Goal: Task Accomplishment & Management: Use online tool/utility

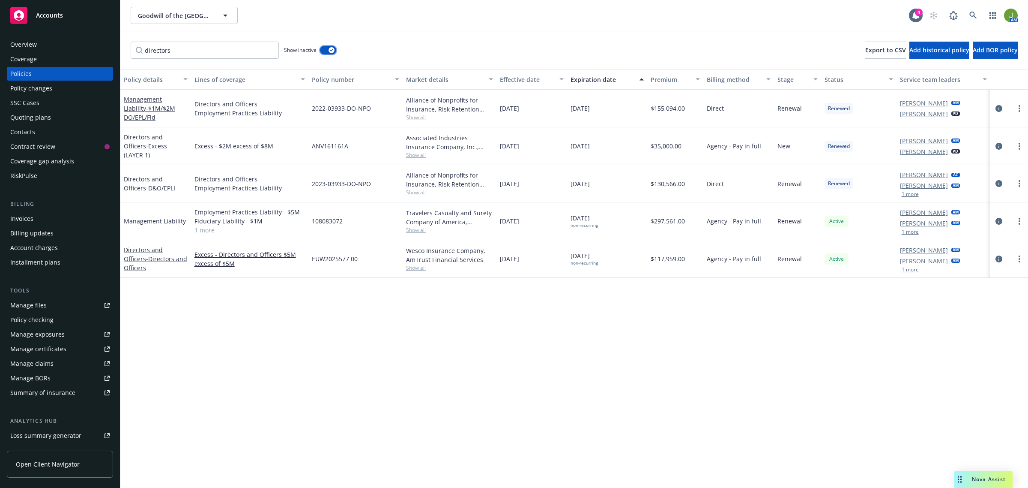
click at [324, 48] on button "button" at bounding box center [328, 50] width 16 height 9
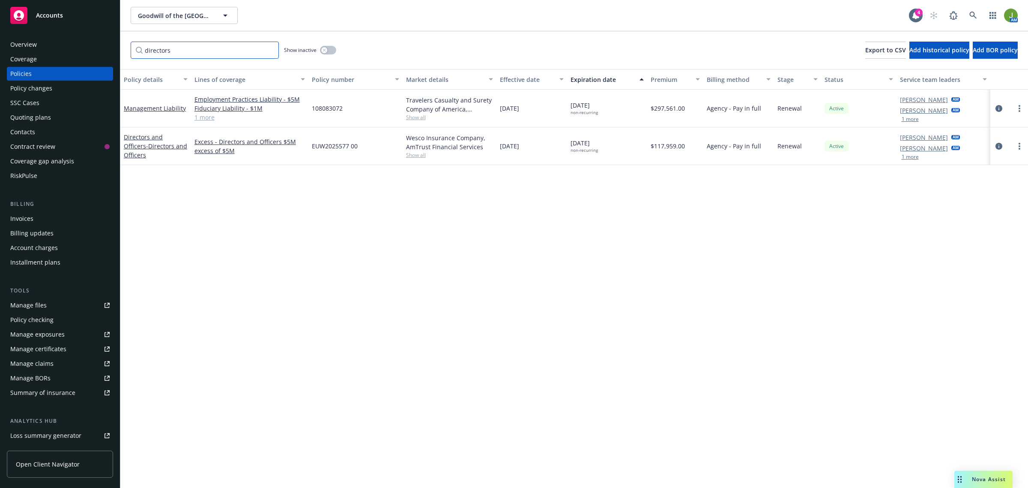
drag, startPoint x: 233, startPoint y: 56, endPoint x: 87, endPoint y: 50, distance: 146.2
click at [87, 50] on div "Accounts Overview Coverage Policies Policy changes SSC Cases Quoting plans Cont…" at bounding box center [514, 244] width 1028 height 488
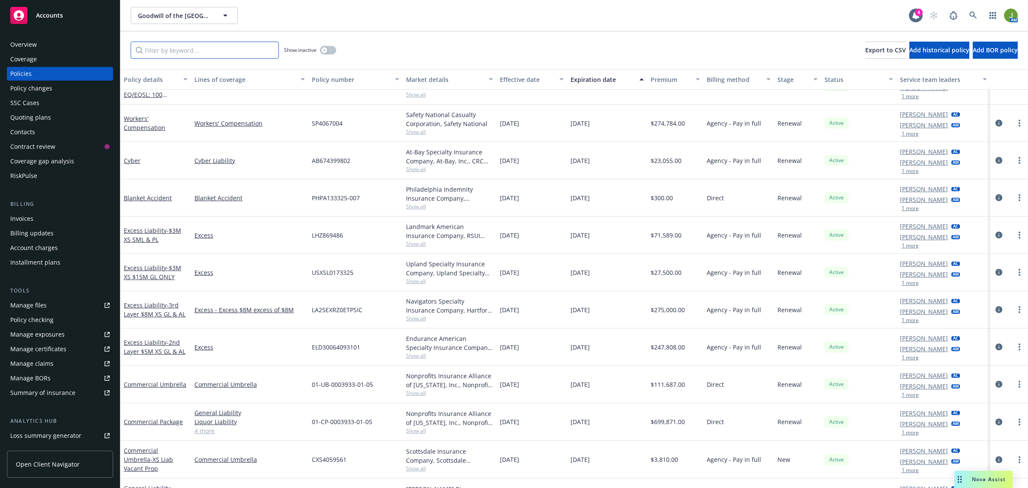
scroll to position [214, 0]
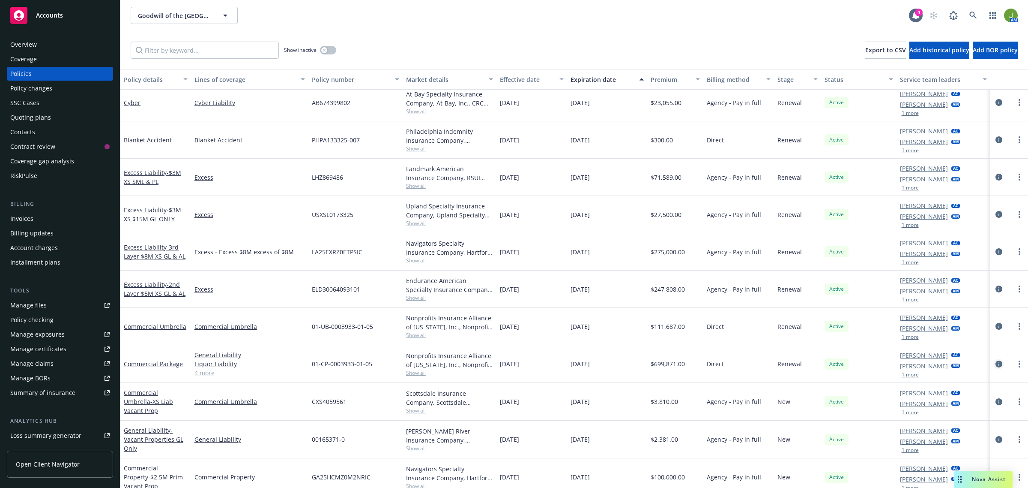
click at [996, 362] on icon "circleInformation" at bounding box center [999, 363] width 7 height 7
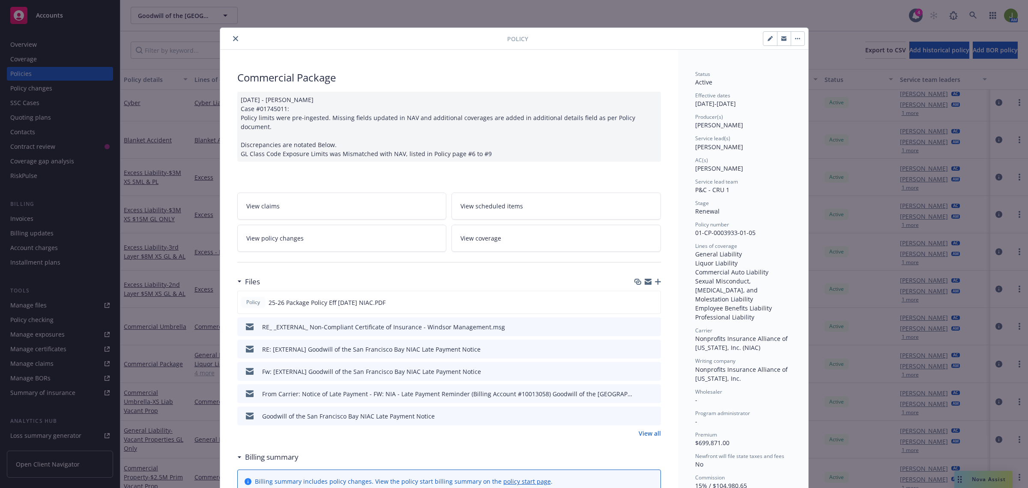
click at [655, 278] on icon "button" at bounding box center [658, 281] width 6 height 6
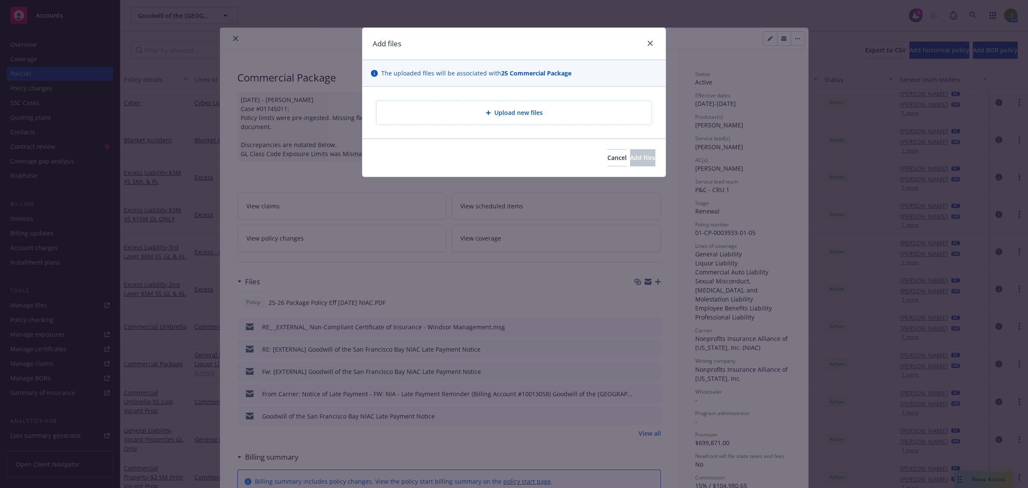
type textarea "x"
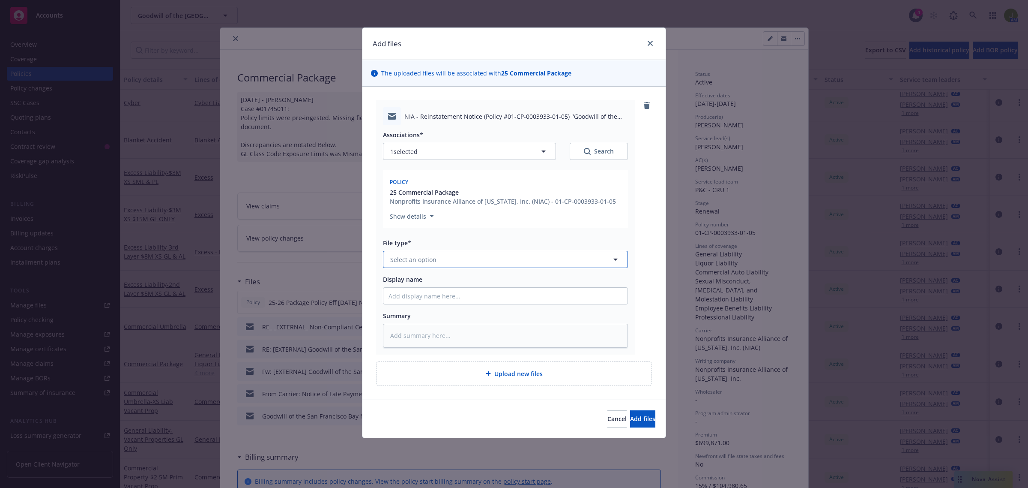
click at [401, 261] on span "Select an option" at bounding box center [413, 259] width 46 height 9
type input "reinstate"
type textarea "x"
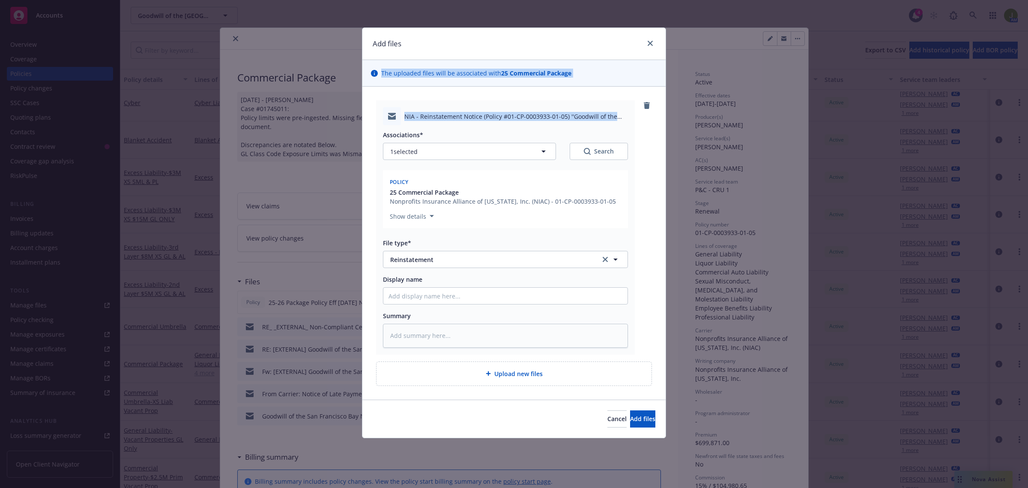
drag, startPoint x: 452, startPoint y: 45, endPoint x: 470, endPoint y: 107, distance: 64.7
click at [471, 114] on div "Add files The uploaded files will be associated with 25 Commercial Package NIA …" at bounding box center [514, 232] width 304 height 410
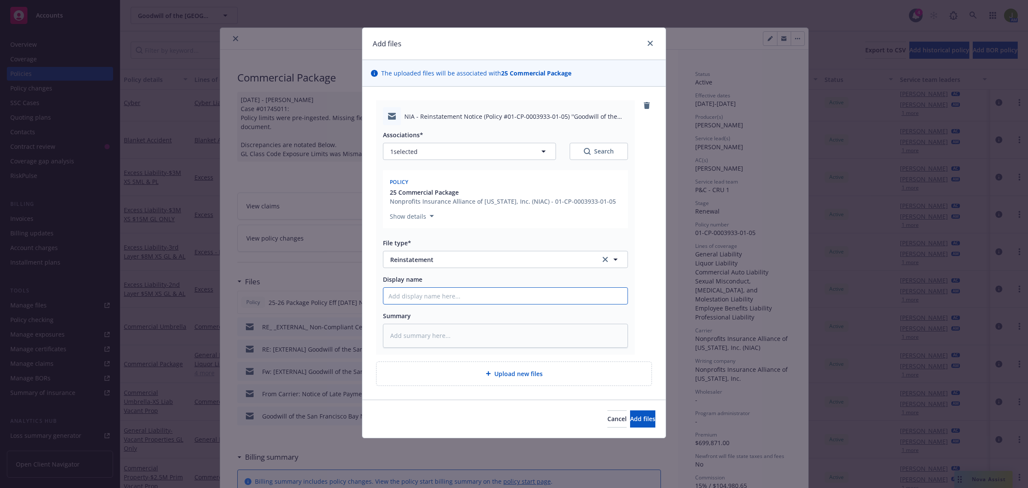
click at [427, 299] on input "Display name" at bounding box center [505, 295] width 244 height 16
type textarea "x"
type input "R"
type textarea "x"
type input "Re"
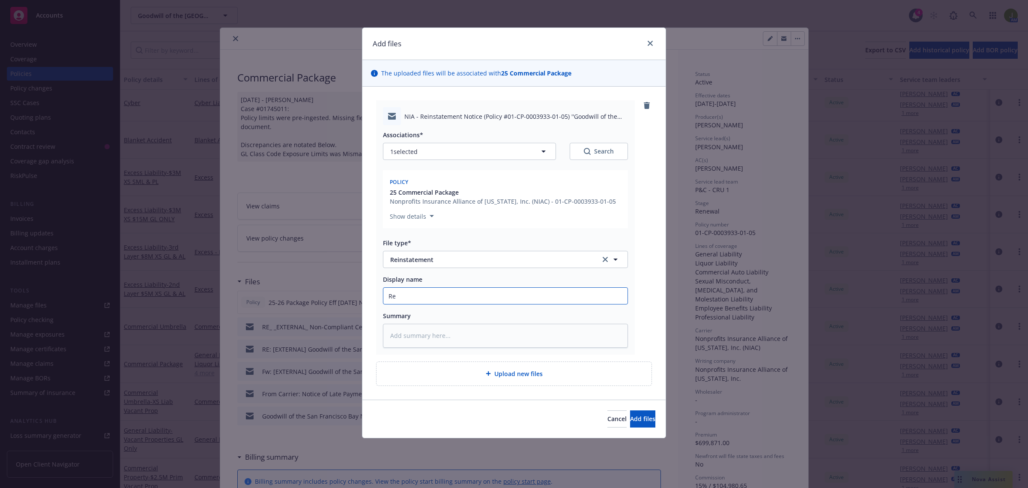
type textarea "x"
type input "Rei"
type textarea "x"
type input "Rein"
type textarea "x"
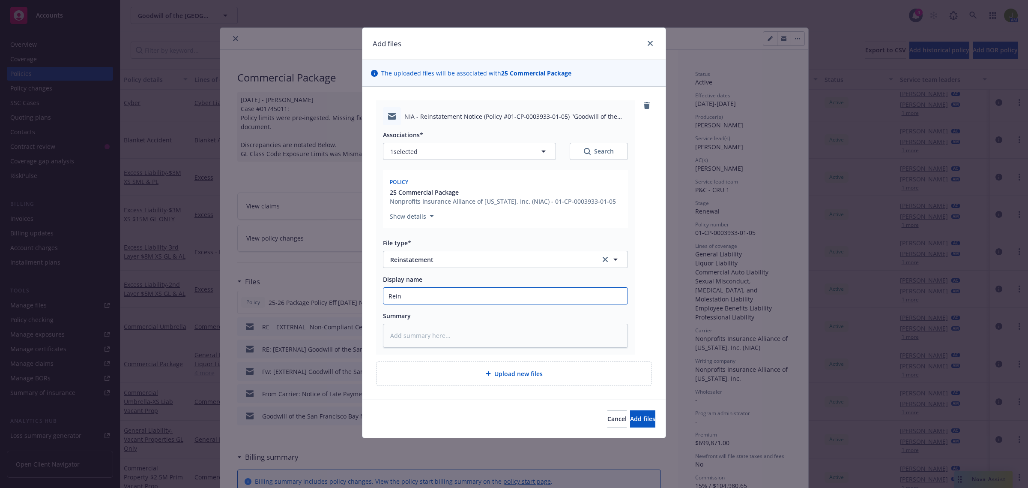
type input "Reins"
type textarea "x"
type input "Reinsta"
type textarea "x"
type input "Reinstat"
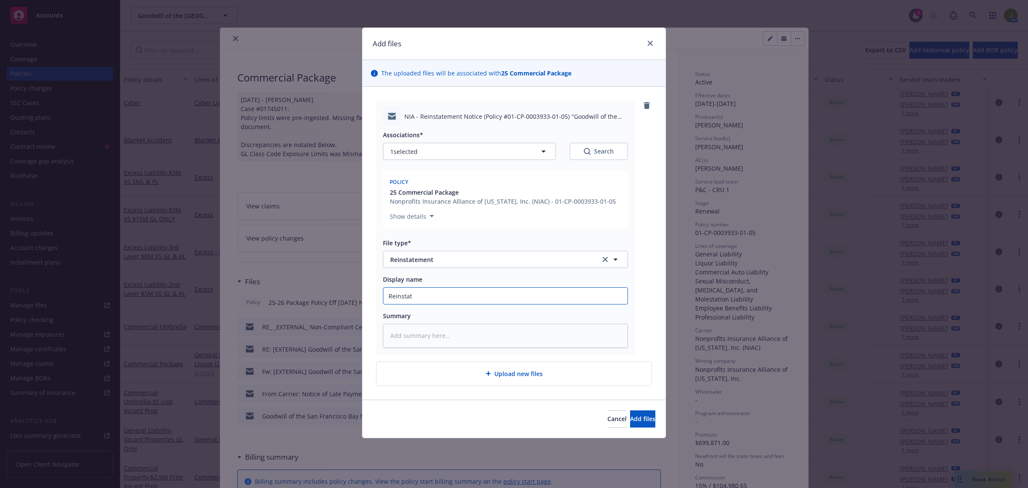
type textarea "x"
type input "Reinstate"
type textarea "x"
type input "Reinstateme"
type textarea "x"
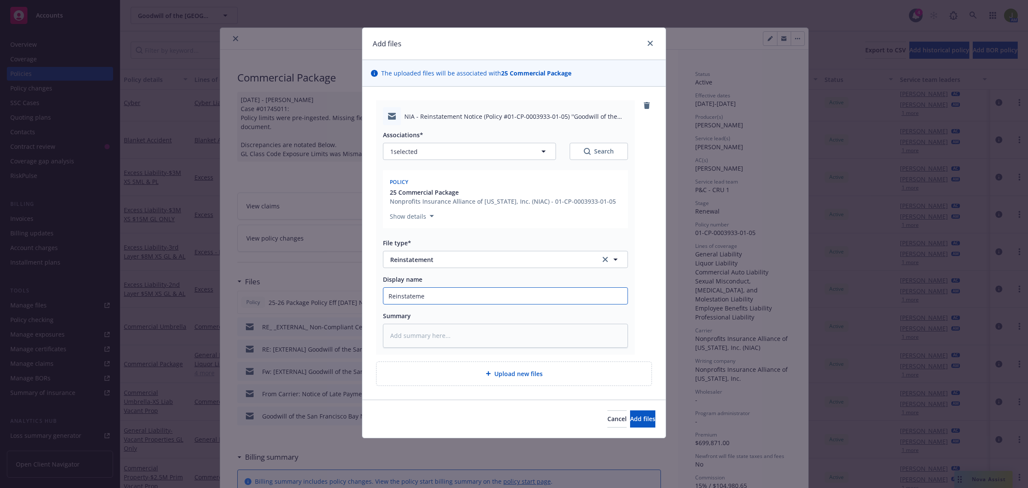
type input "Reinstatemen"
type textarea "x"
type input "Reinstatement"
type textarea "x"
type input "Reinstatement"
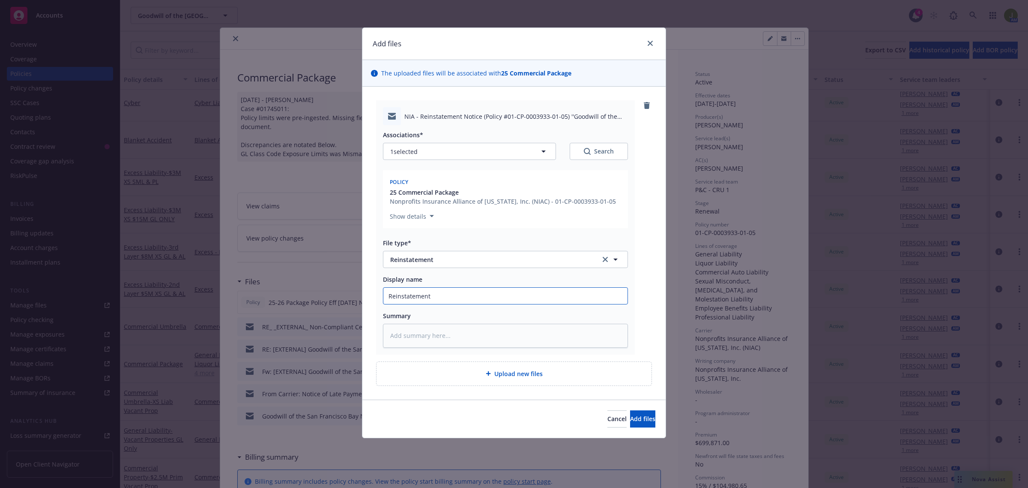
type textarea "x"
type input "Reinstatement e"
type textarea "x"
type input "Reinstatement ef"
type textarea "x"
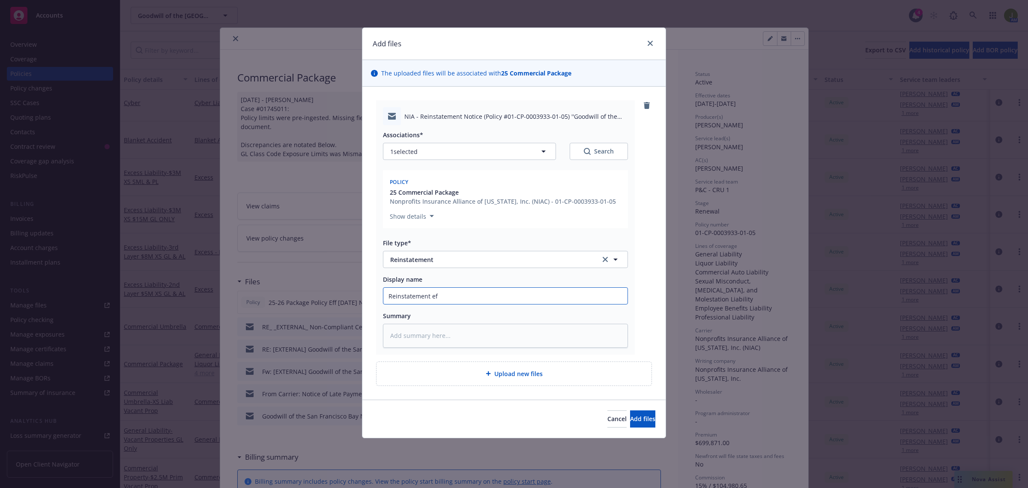
type input "Reinstatement eff"
type textarea "x"
type input "Reinstatement eff:"
type textarea "x"
type input "Reinstatement eff:9"
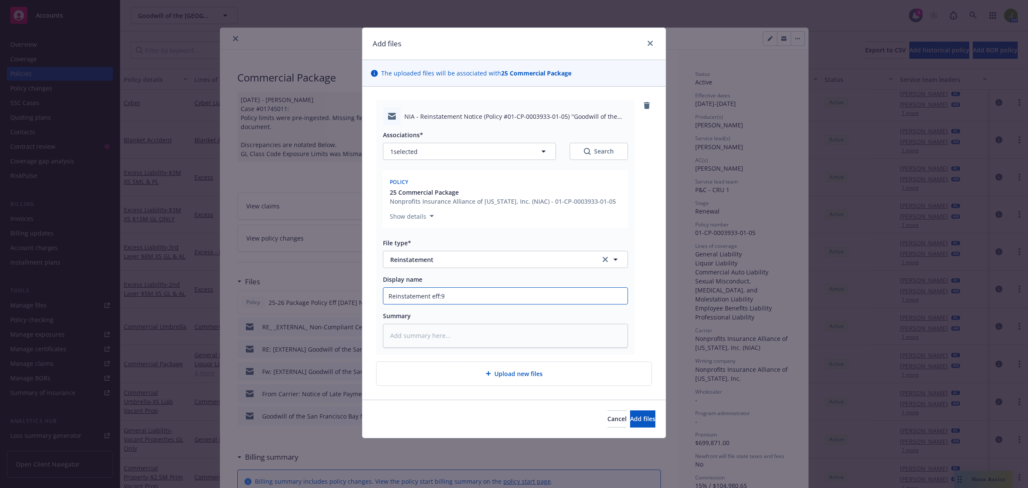
type textarea "x"
type input "Reinstatement eff:9/"
type textarea "x"
type input "Reinstatement eff:9/2"
type textarea "x"
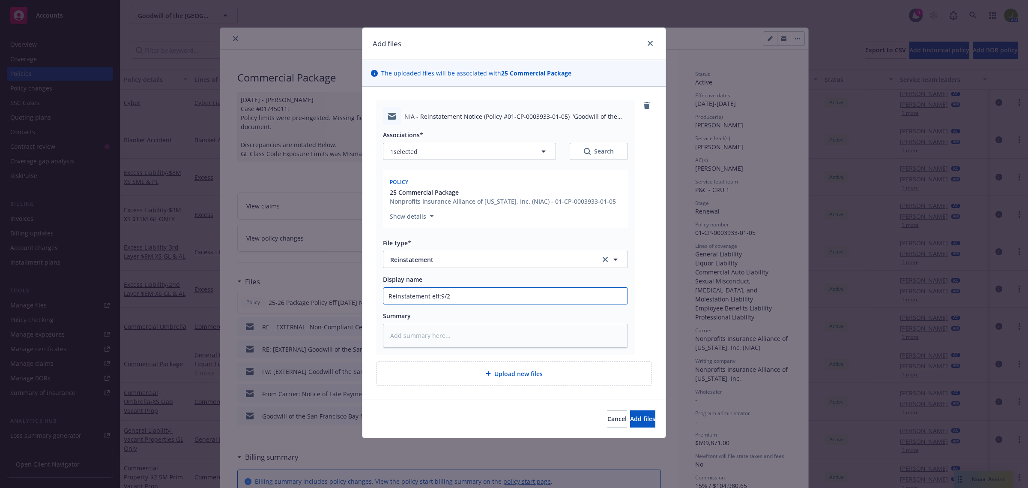
type input "Reinstatement eff:9/26"
type textarea "x"
type input "Reinstatement eff:9/26/"
type textarea "x"
type input "Reinstatement eff:9/26/2"
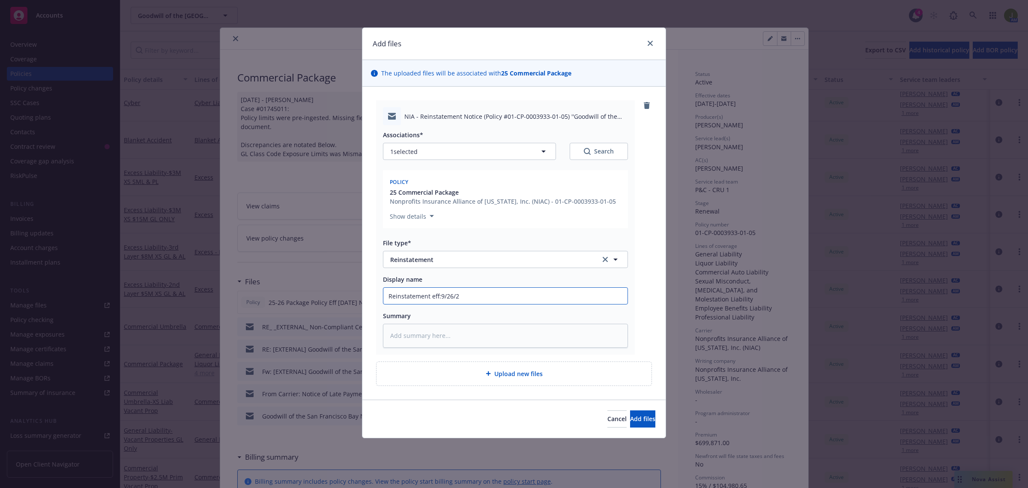
type textarea "x"
drag, startPoint x: 465, startPoint y: 293, endPoint x: 328, endPoint y: 293, distance: 137.5
click at [328, 293] on div "Add files The uploaded files will be associated with 25 Commercial Package NIA …" at bounding box center [514, 244] width 1028 height 488
type input "Reinstatement eff:[DATE]"
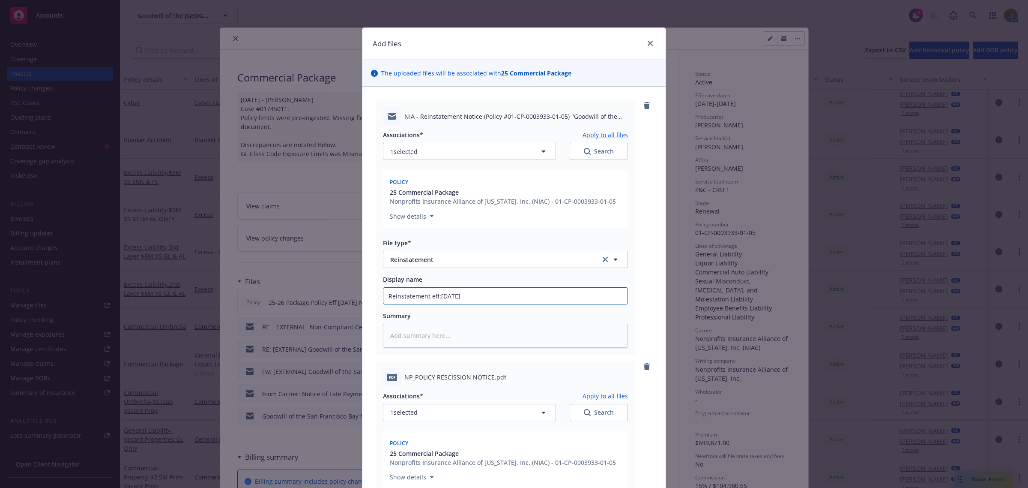
click at [383, 295] on input "Reinstatement eff:[DATE]" at bounding box center [505, 295] width 244 height 16
type textarea "x"
type input "PReinstatement eff:[DATE]"
type textarea "x"
type input "PaReinstatement eff:[DATE]"
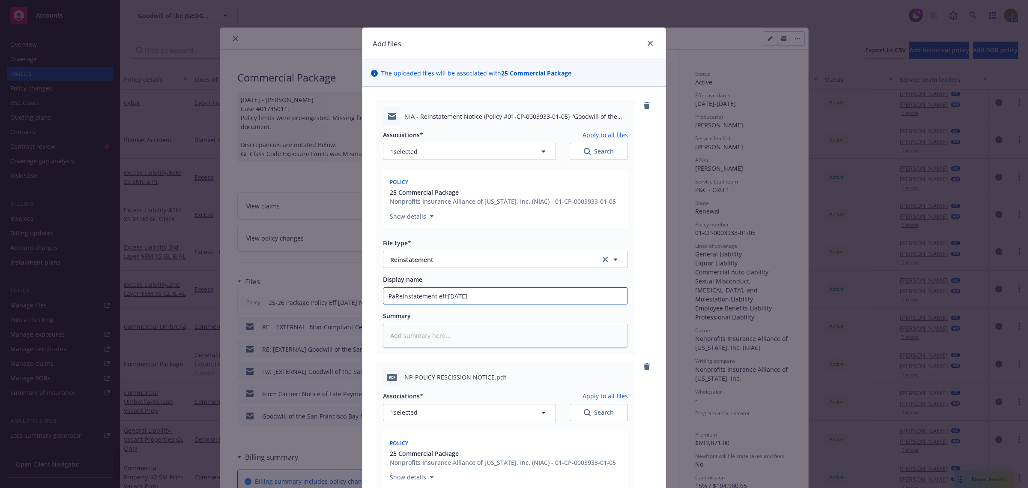
type textarea "x"
type input "PacReinstatement eff:[DATE]"
type textarea "x"
type input "PackReinstatement eff:[DATE]"
type textarea "x"
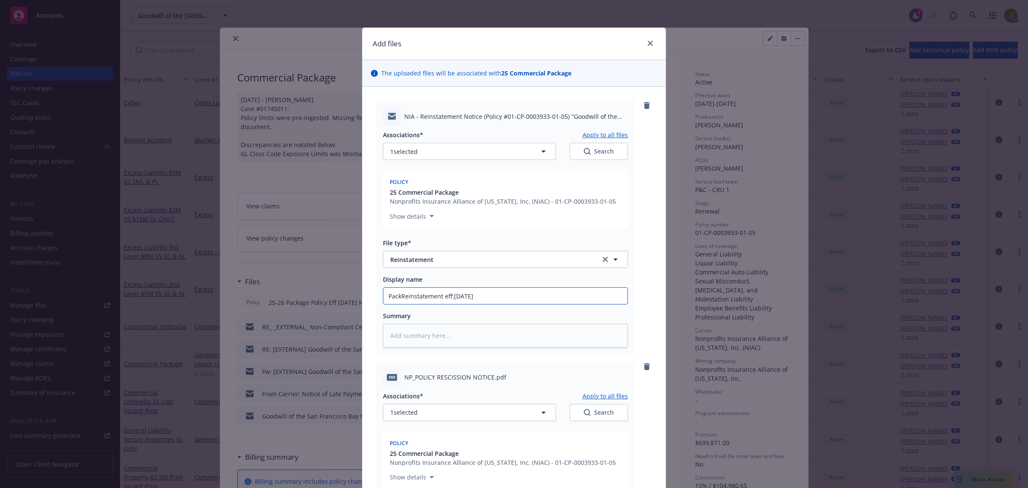
type input "PackaReinstatement eff:[DATE]"
type textarea "x"
type input "PackagReinstatement eff:[DATE]"
type textarea "x"
type input "PackageReinstatement eff:[DATE]"
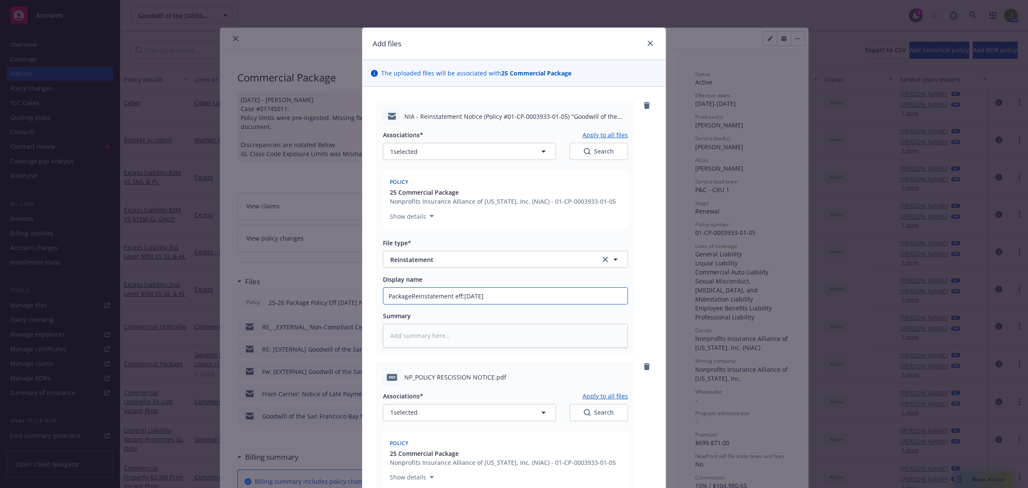
type textarea "x"
type input "Package Reinstatement eff:[DATE]"
click at [474, 257] on span "Reinstatement" at bounding box center [489, 259] width 198 height 9
type input "email"
type textarea "x"
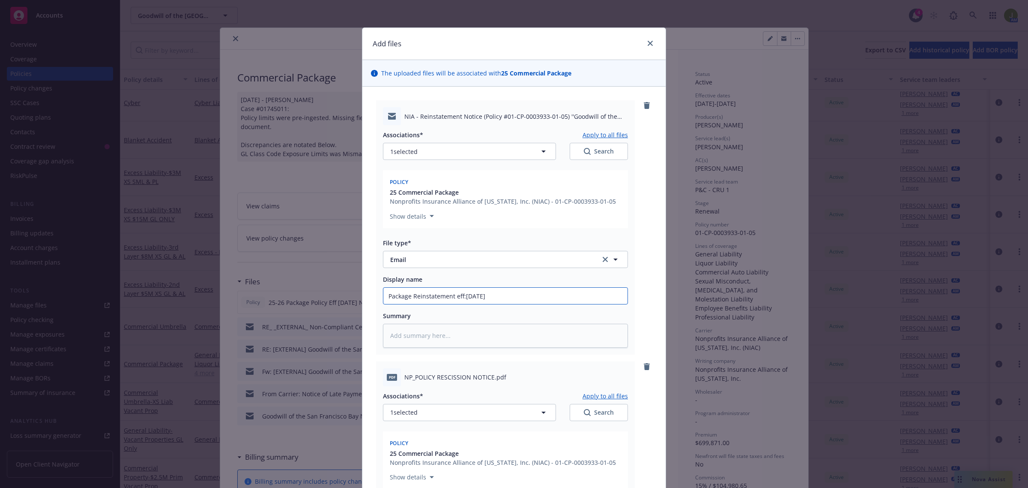
type textarea "x"
type input "F"
type textarea "x"
type input "Fr"
type textarea "x"
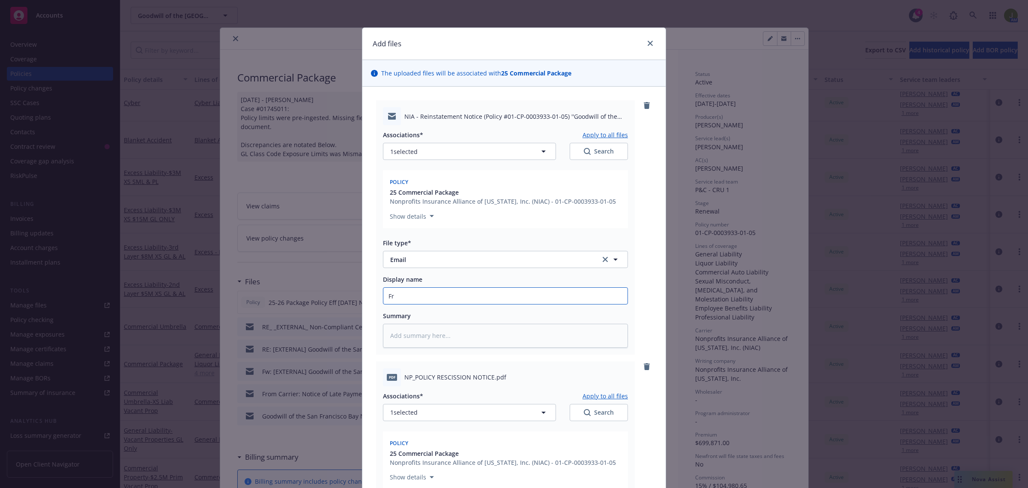
type input "Fro"
type textarea "x"
type input "From"
type textarea "x"
type input "From"
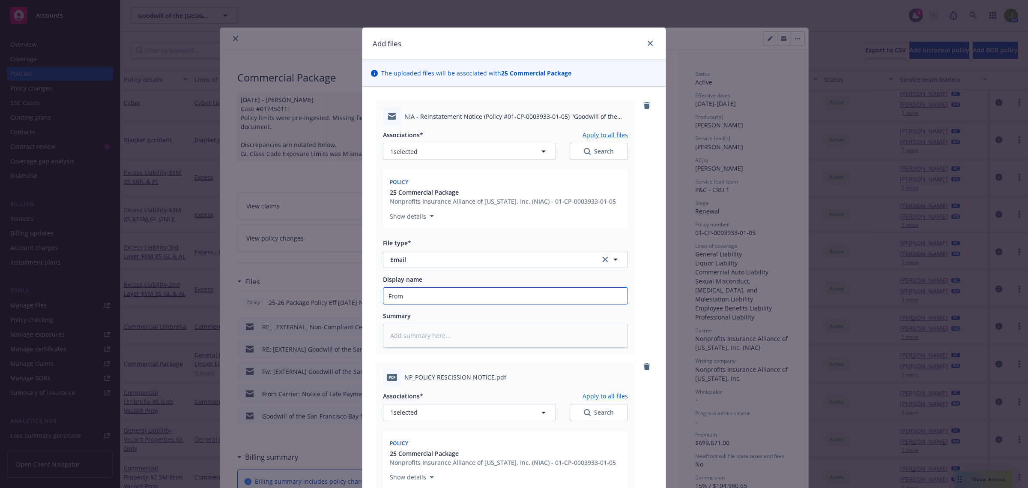
type textarea "x"
type input "From C"
type textarea "x"
type input "From Ca"
type textarea "x"
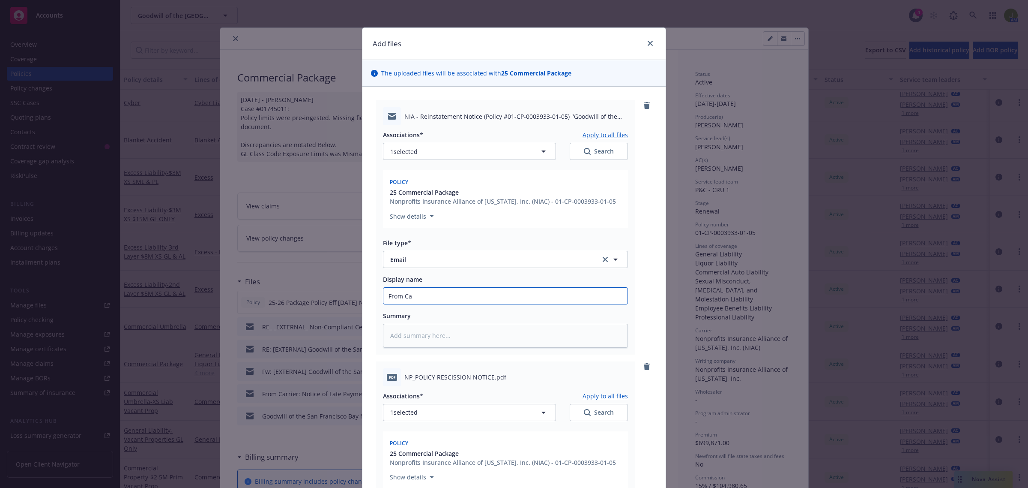
type input "From Car"
type textarea "x"
type input "From [PERSON_NAME]"
type textarea "x"
type input "From [PERSON_NAME]"
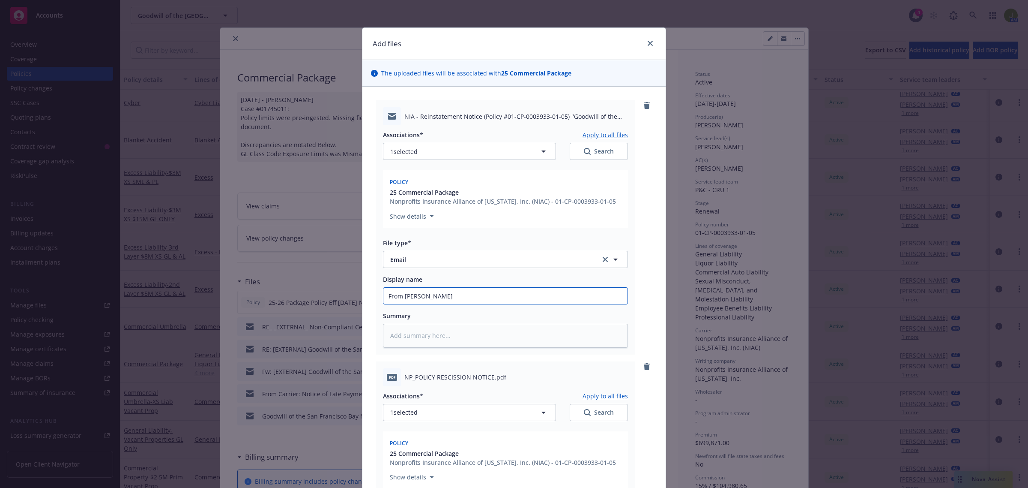
type textarea "x"
type input "From [PERSON_NAME]"
type textarea "x"
type input "From Carrier"
type textarea "x"
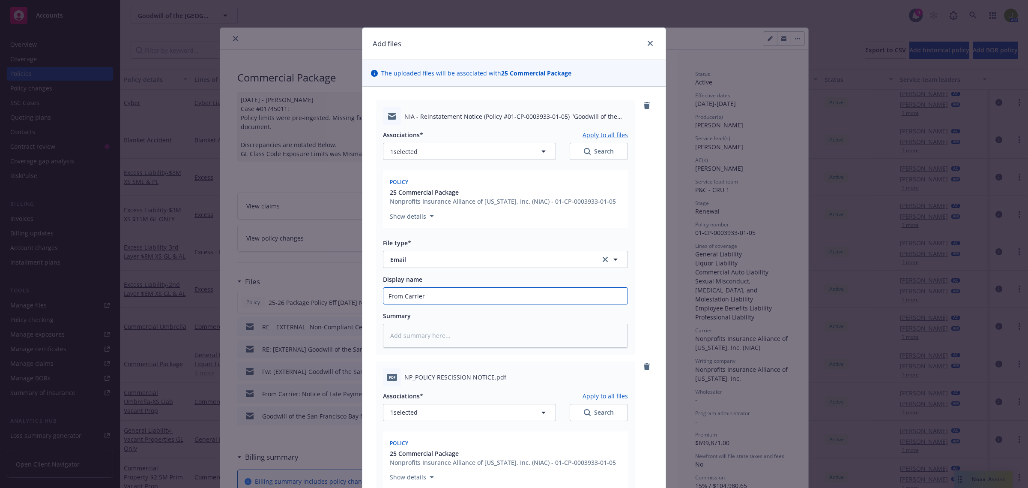
type input "From Carrier:"
type textarea "x"
type input "From Carrier:"
type textarea "x"
type input "From Carrier: P"
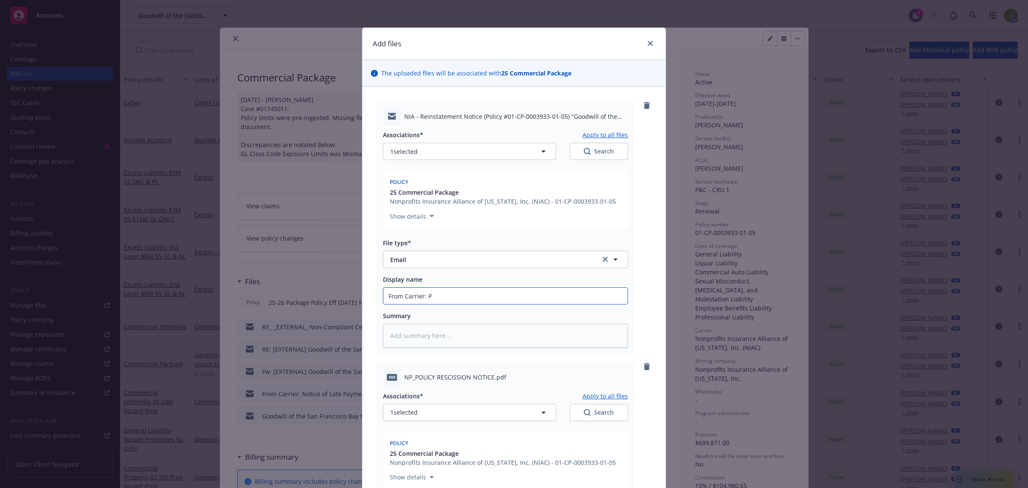
type textarea "x"
type input "From Carrier: Pa"
type textarea "x"
type input "From Carrier: Pac"
type textarea "x"
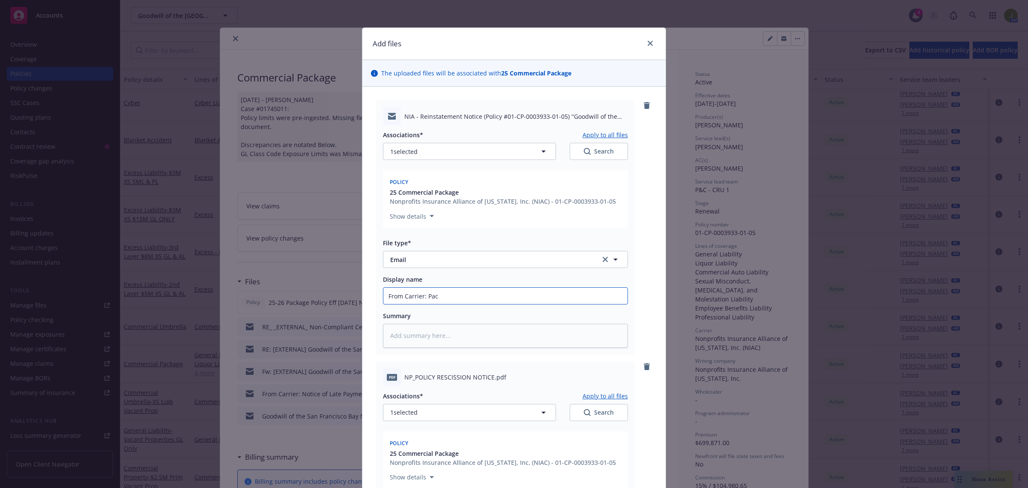
type input "From Carrier: Pack"
type textarea "x"
type input "From Carrier: Packa"
type textarea "x"
type input "From Carrier: Packag"
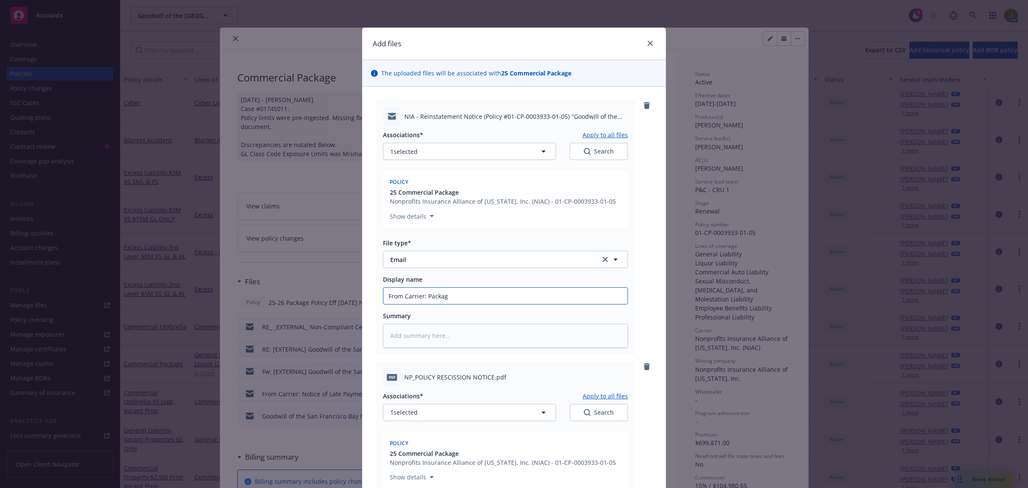
type textarea "x"
type input "From Carrier: Package"
type textarea "x"
type input "From Carrier: Package"
paste input "Reinstatement eff:[DATE]"
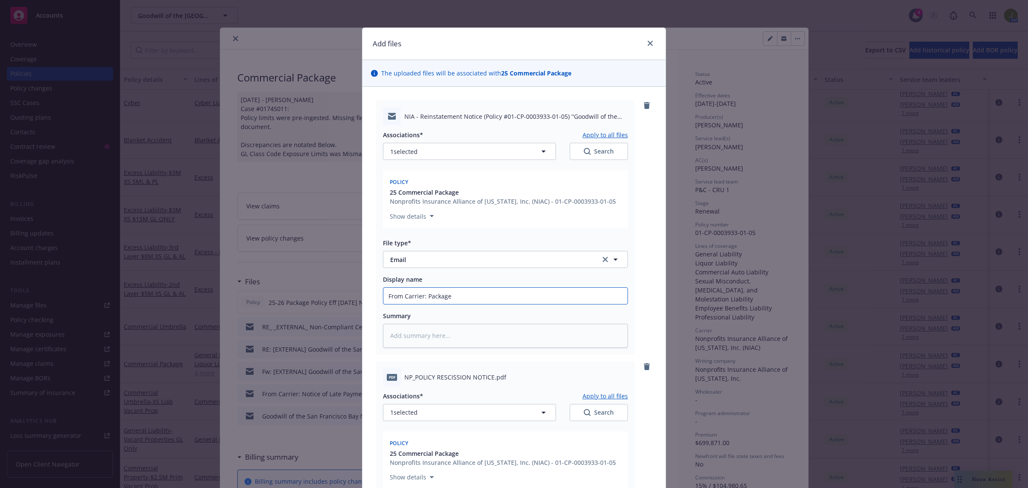
type textarea "x"
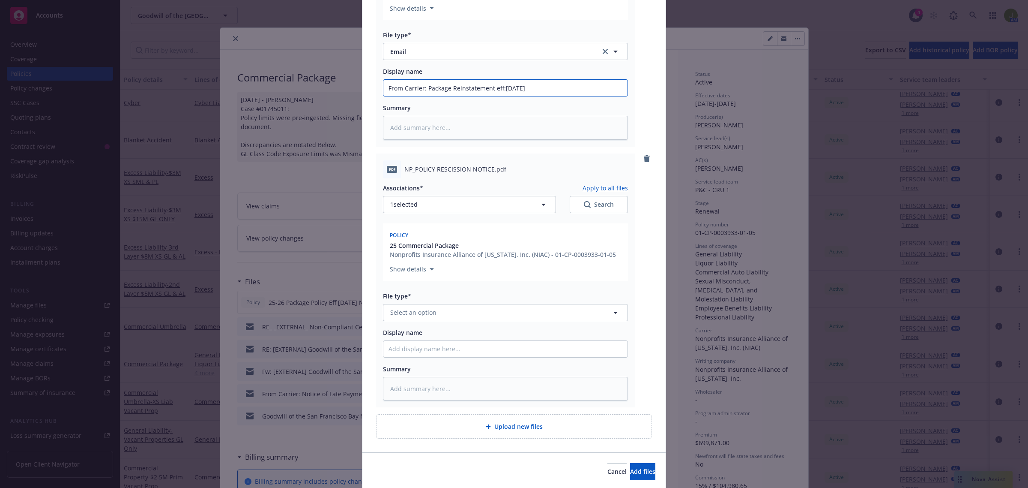
scroll to position [214, 0]
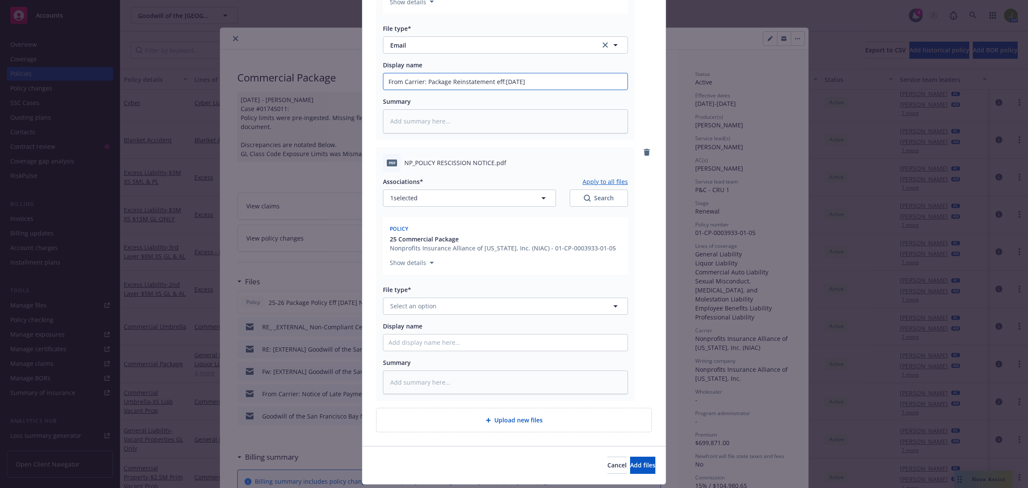
type input "From Carrier: Package Reinstatement eff:[DATE]"
click at [427, 300] on button "Select an option" at bounding box center [505, 305] width 245 height 17
type input "reinstate"
type textarea "x"
paste input "Reinstatement eff:[DATE]"
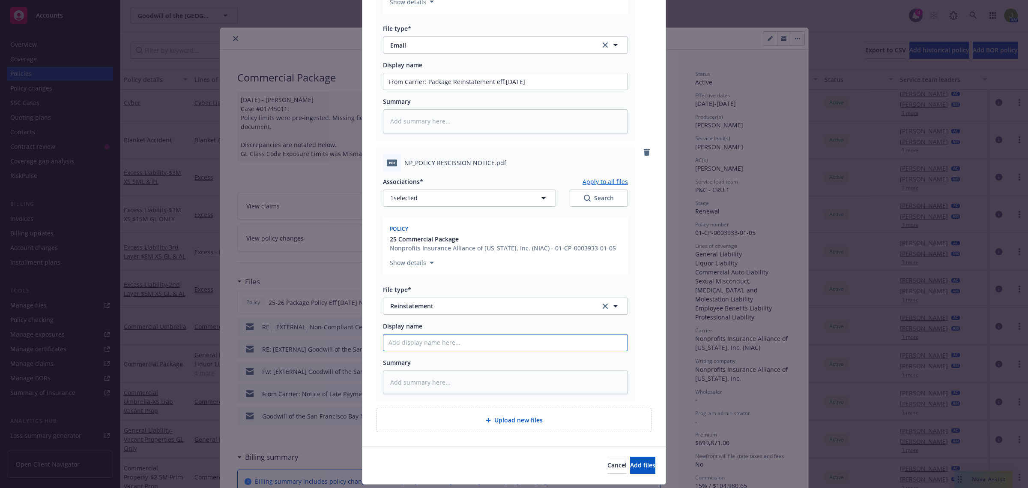
type textarea "x"
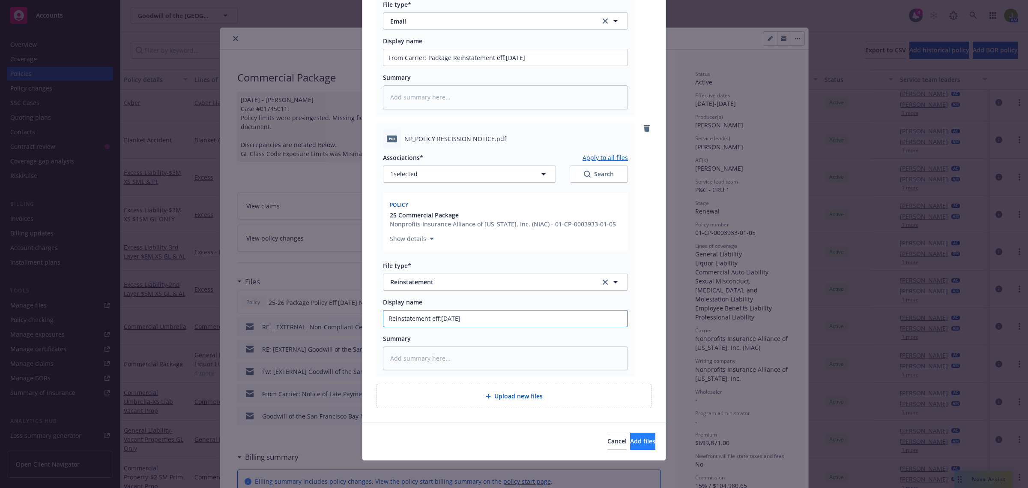
type input "Reinstatement eff:[DATE]"
click at [635, 440] on span "Add files" at bounding box center [642, 441] width 25 height 8
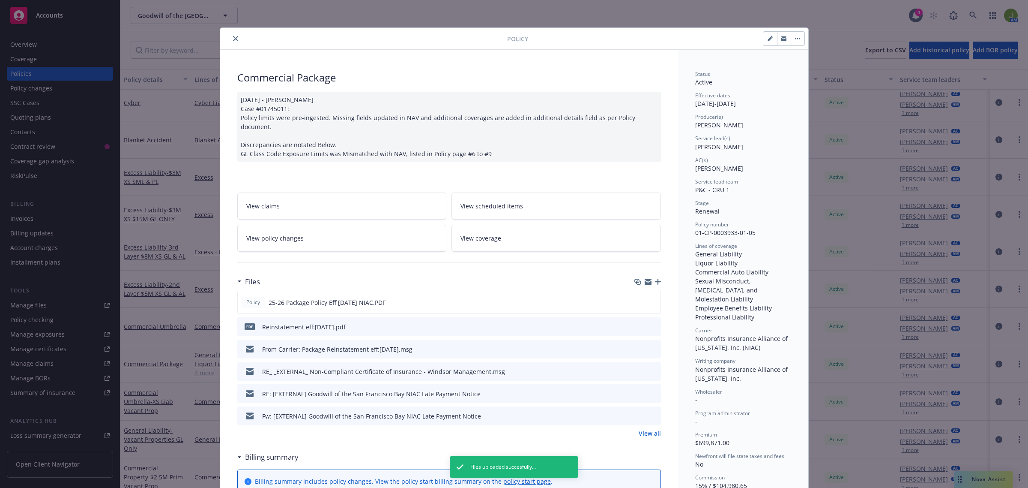
click at [233, 39] on icon "close" at bounding box center [235, 38] width 5 height 5
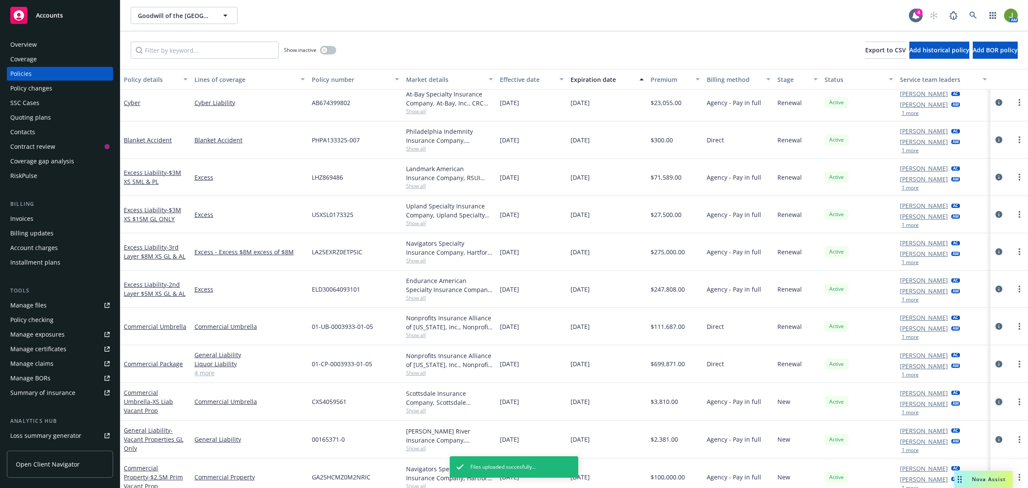
click at [996, 401] on icon "circleInformation" at bounding box center [999, 401] width 7 height 7
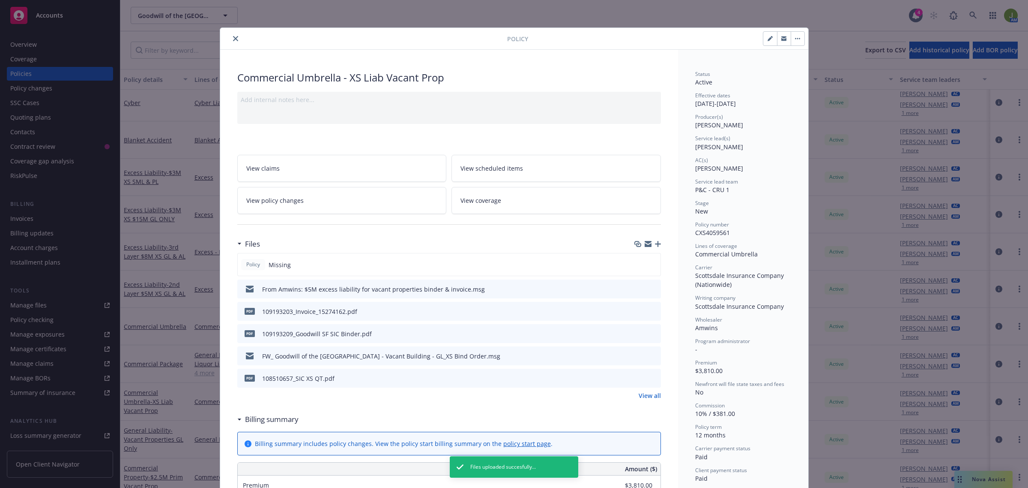
click at [233, 37] on icon "close" at bounding box center [235, 38] width 5 height 5
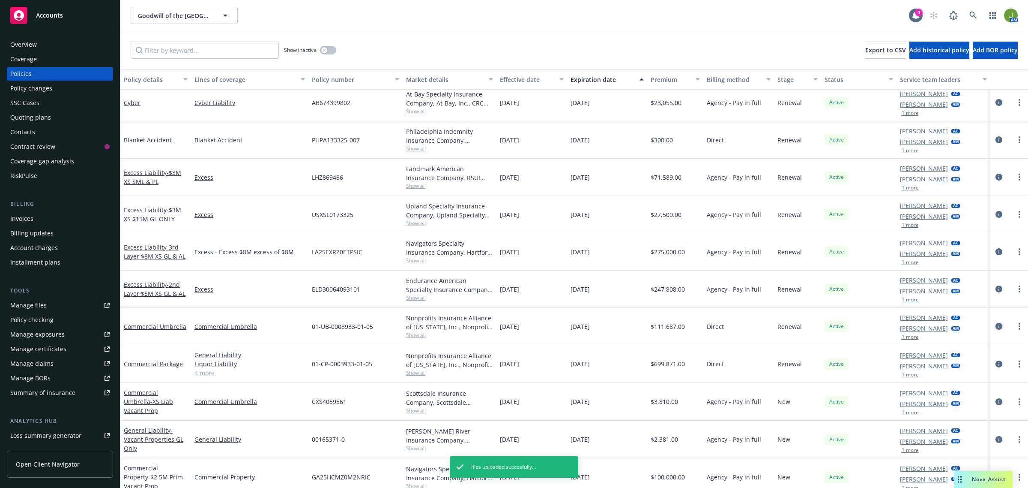
click at [995, 328] on link "circleInformation" at bounding box center [999, 326] width 10 height 10
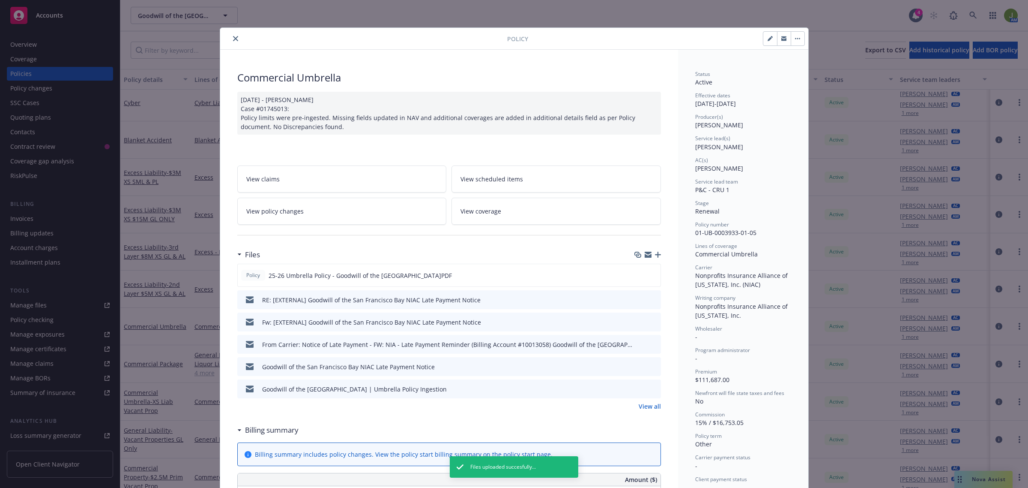
click at [653, 251] on div "Files" at bounding box center [449, 254] width 424 height 18
click at [655, 255] on icon "button" at bounding box center [658, 254] width 6 height 6
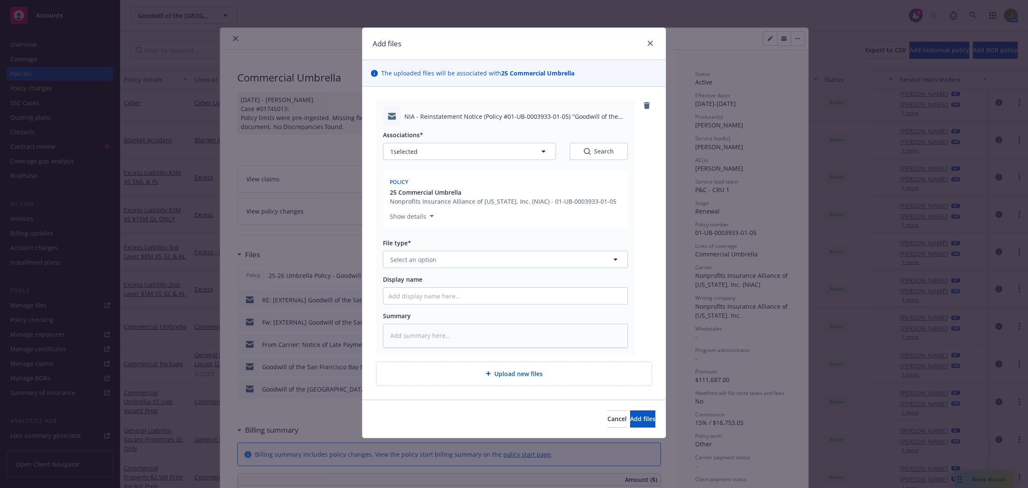
type textarea "x"
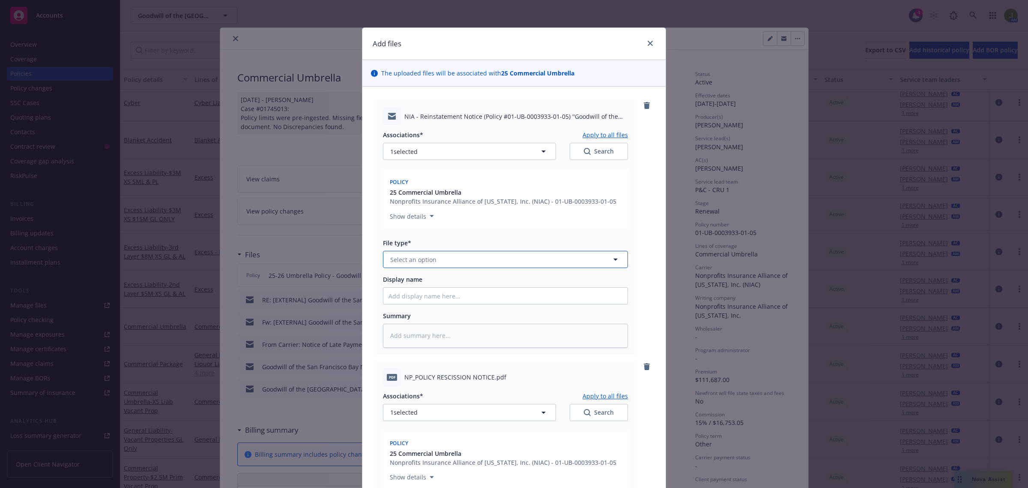
click at [406, 256] on span "Select an option" at bounding box center [413, 259] width 46 height 9
type input "email"
type textarea "x"
type input "F"
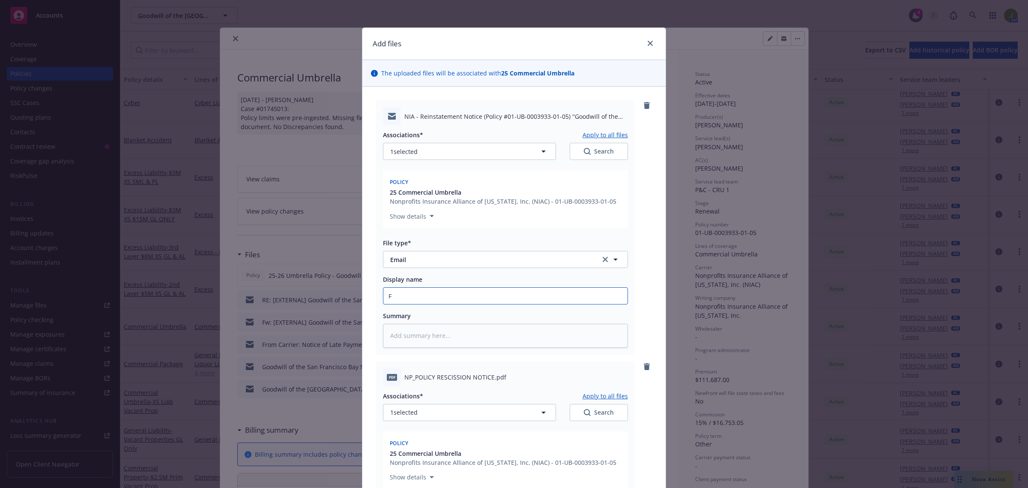
type textarea "x"
type input "Fr"
type textarea "x"
type input "Fro"
type textarea "x"
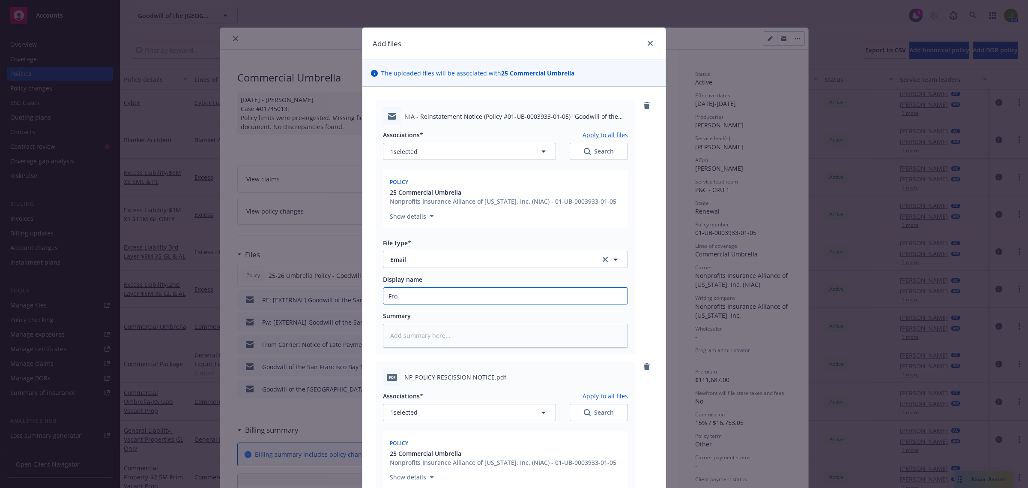
type input "From"
type textarea "x"
type input "From"
type textarea "x"
type input "From C"
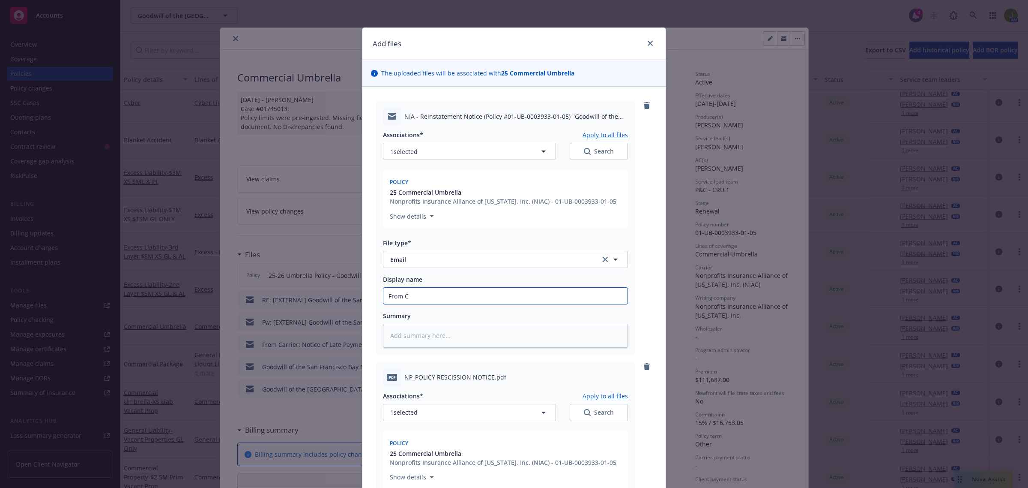
type textarea "x"
type input "From Ca"
type textarea "x"
type input "From Car"
type textarea "x"
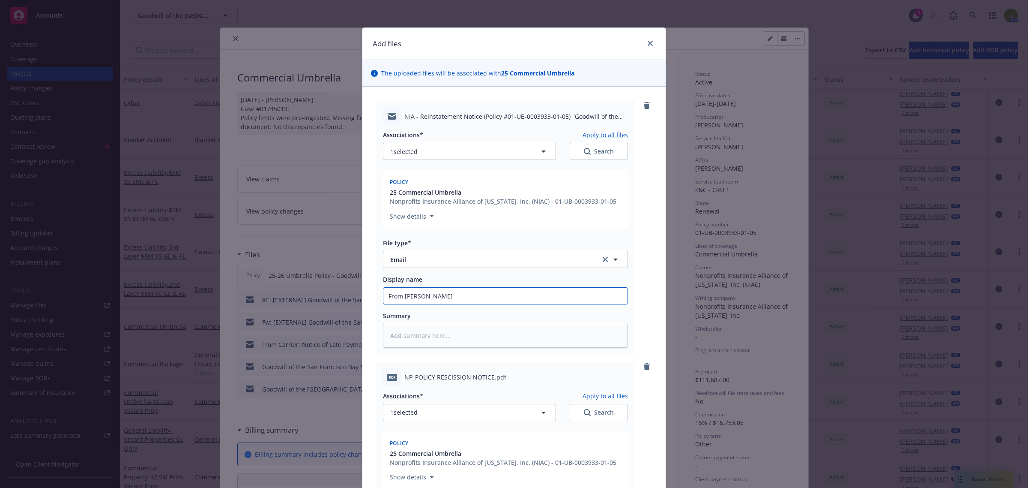
type input "From [PERSON_NAME]"
type textarea "x"
type input "From [PERSON_NAME]"
type textarea "x"
type input "From Carrier"
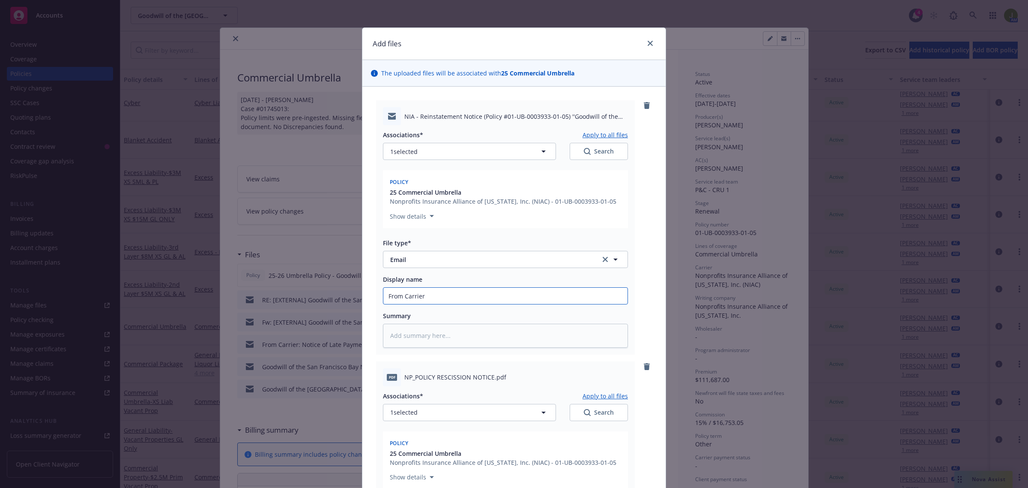
type textarea "x"
type input "From Carrier:"
type textarea "x"
type input "From Carrier:"
type textarea "x"
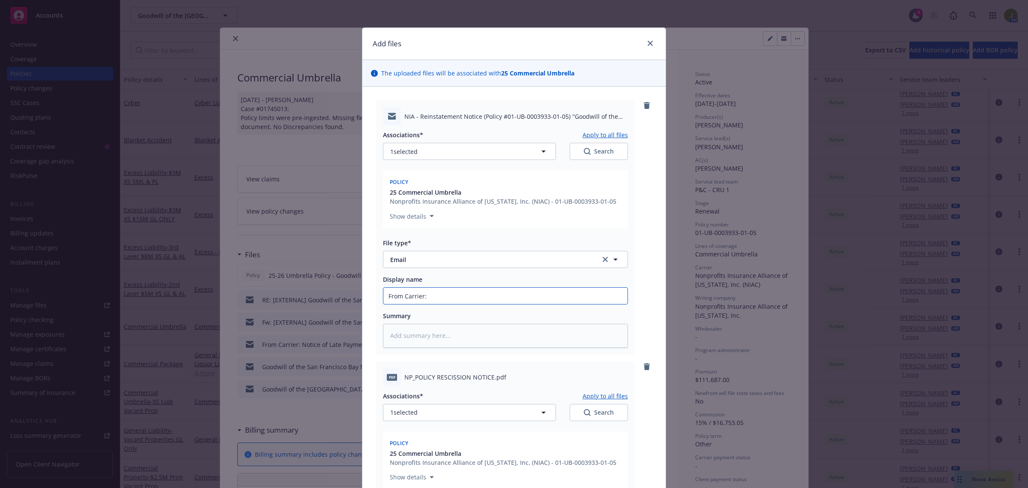
type input "From Carrier: U"
type textarea "x"
type input "From Carrier: Umb"
type textarea "x"
type input "From Carrier: Umbr"
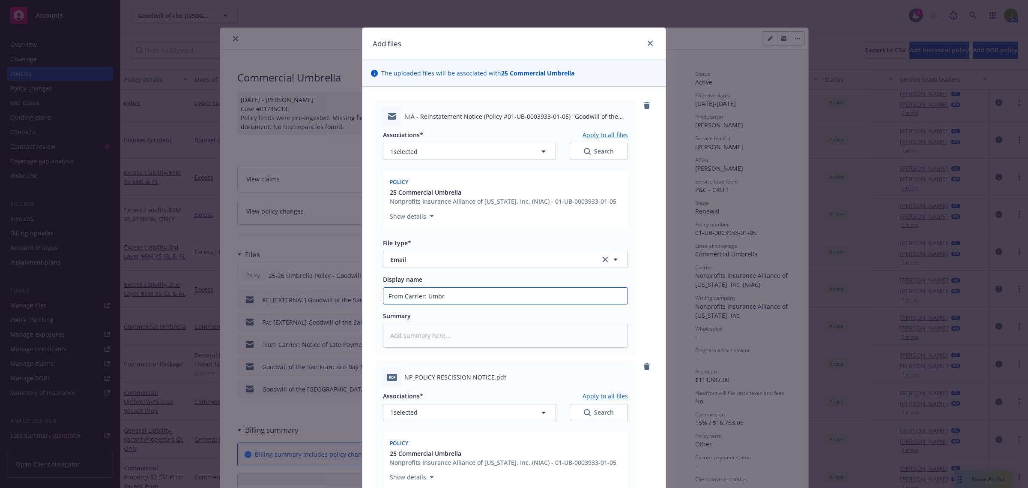
type textarea "x"
type input "From Carrier: Umbre"
type textarea "x"
type input "From Carrier: Umbrel"
type textarea "x"
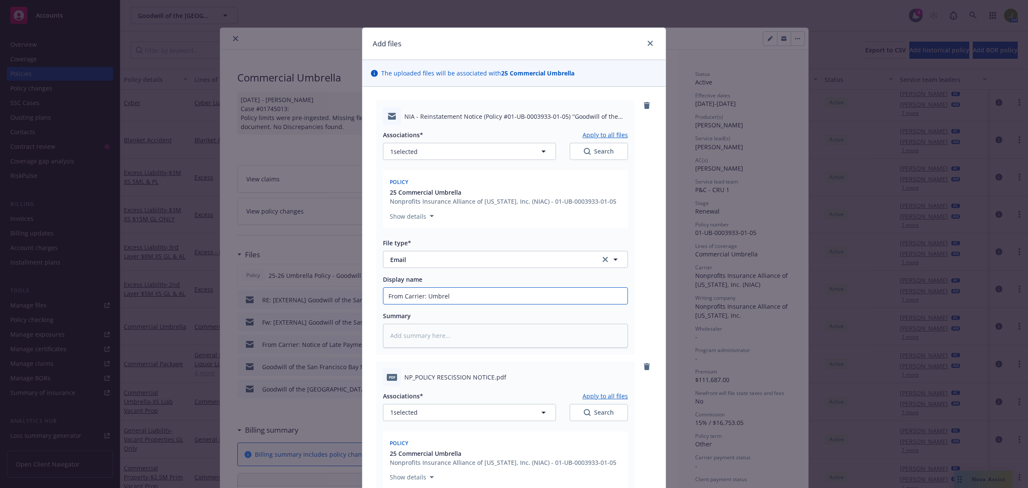
type input "From Carrier: Umbrela"
type textarea "x"
type input "From Carrier: Umbrel"
type textarea "x"
type input "From Carrier: Umbrella"
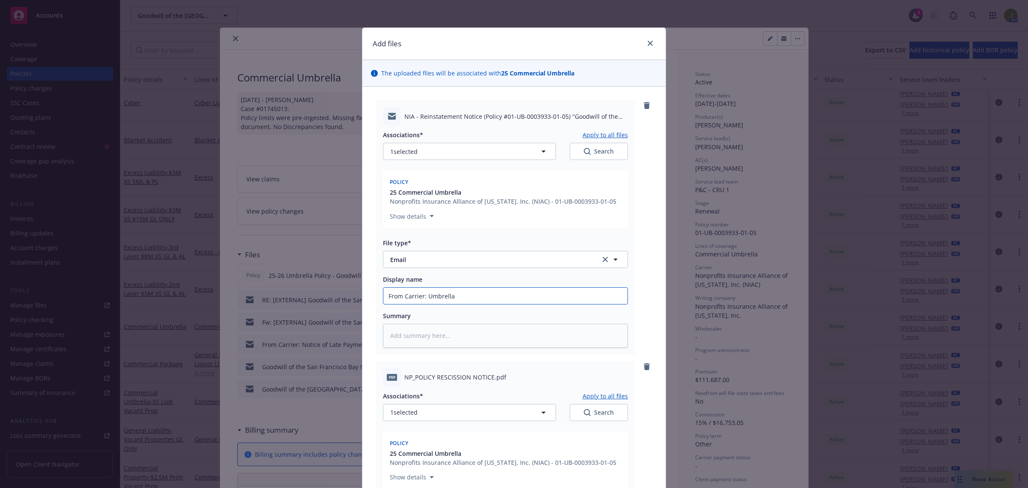
type textarea "x"
type input "From Carrier: Umbrella"
paste input "Reinstatement eff:[DATE]"
type textarea "x"
type input "From Carrier: Umbrella Reinstatement eff:[DATE]"
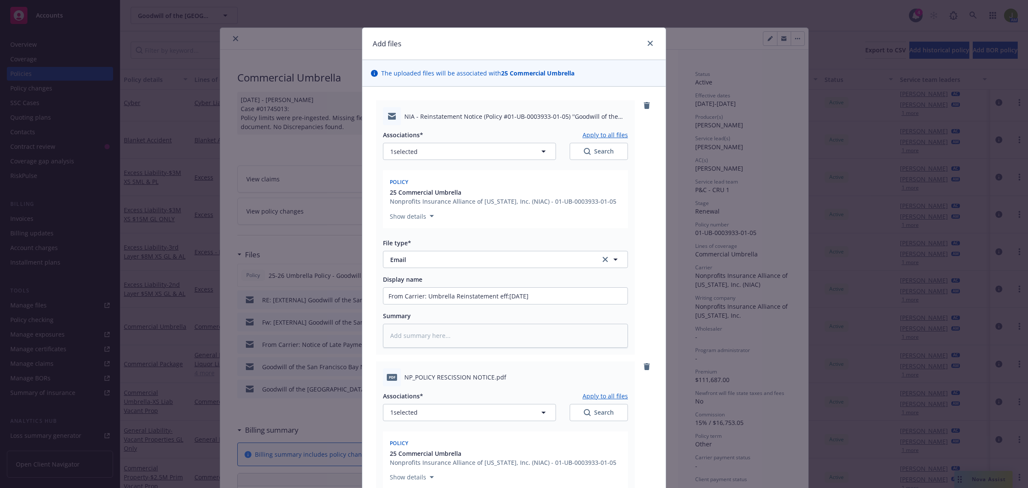
scroll to position [238, 0]
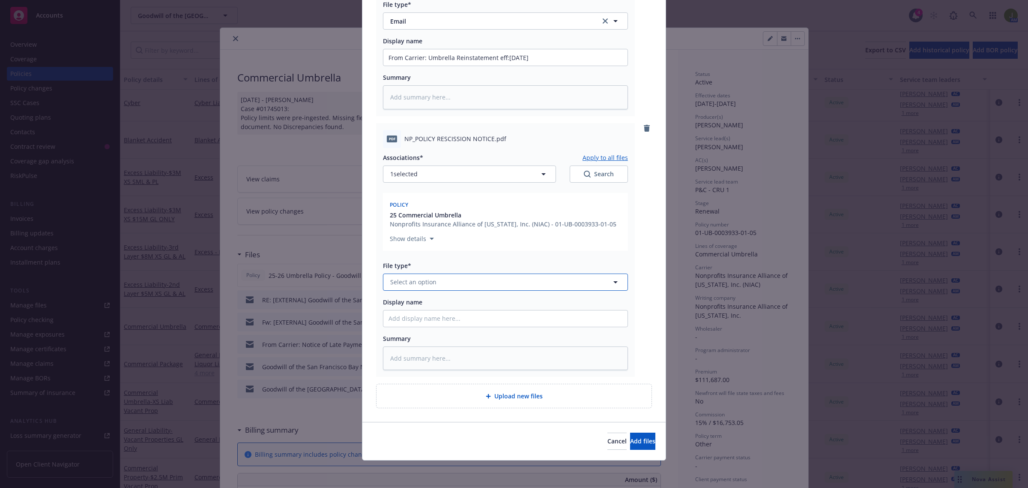
click at [421, 278] on span "Select an option" at bounding box center [413, 281] width 46 height 9
type input "rein"
type textarea "x"
type input "U"
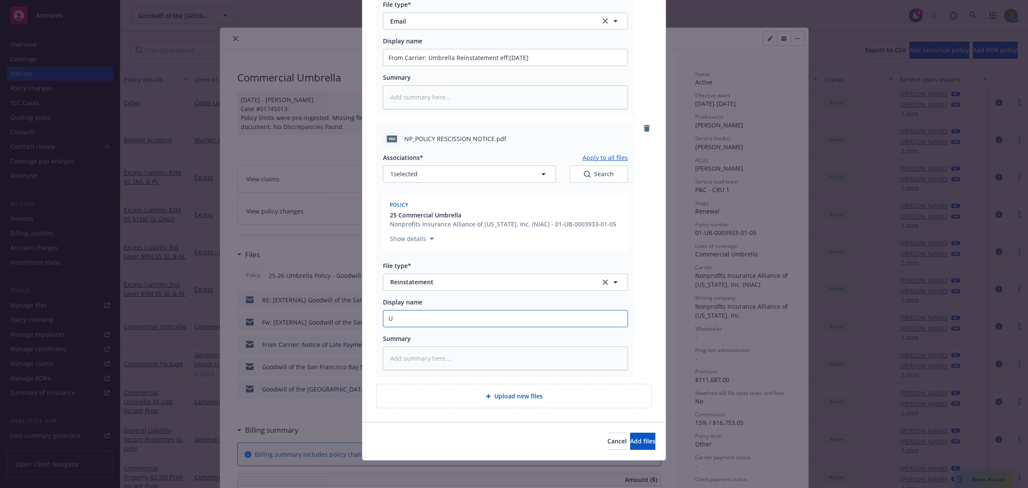
type textarea "x"
type input "Umb"
type textarea "x"
type input "Umbr"
type textarea "x"
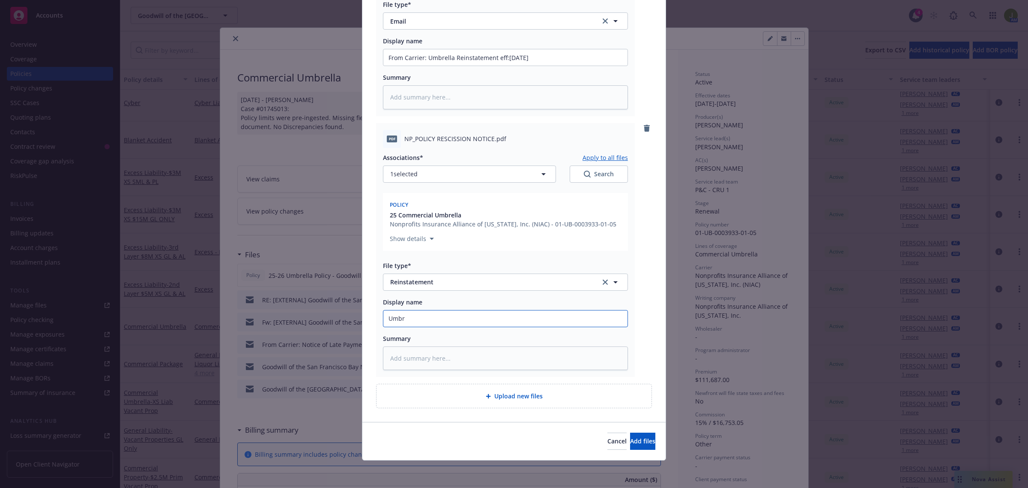
type input "Umbre"
type textarea "x"
type input "Umbrel"
type textarea "x"
type input "[PERSON_NAME]"
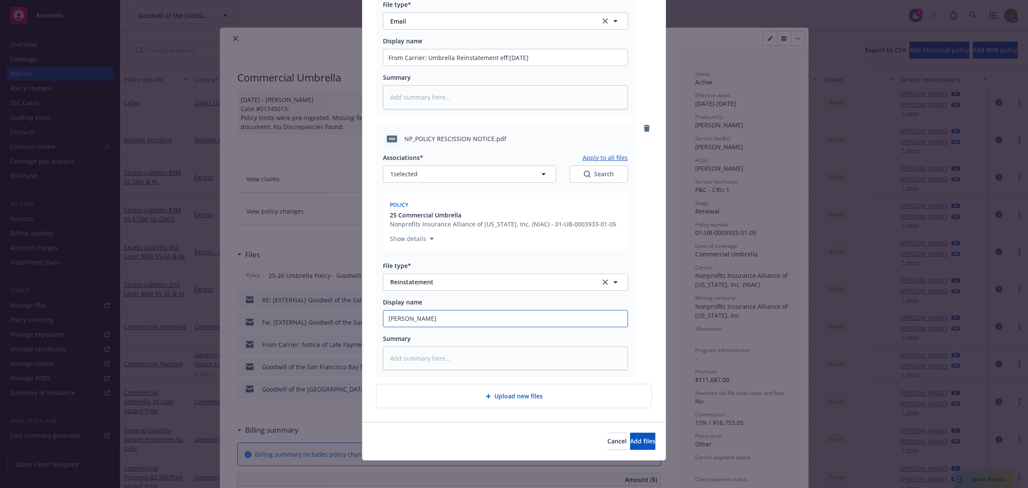
type textarea "x"
type input "Umbrella"
type textarea "x"
type input "Umbrella"
paste input "Reinstatement eff:[DATE]"
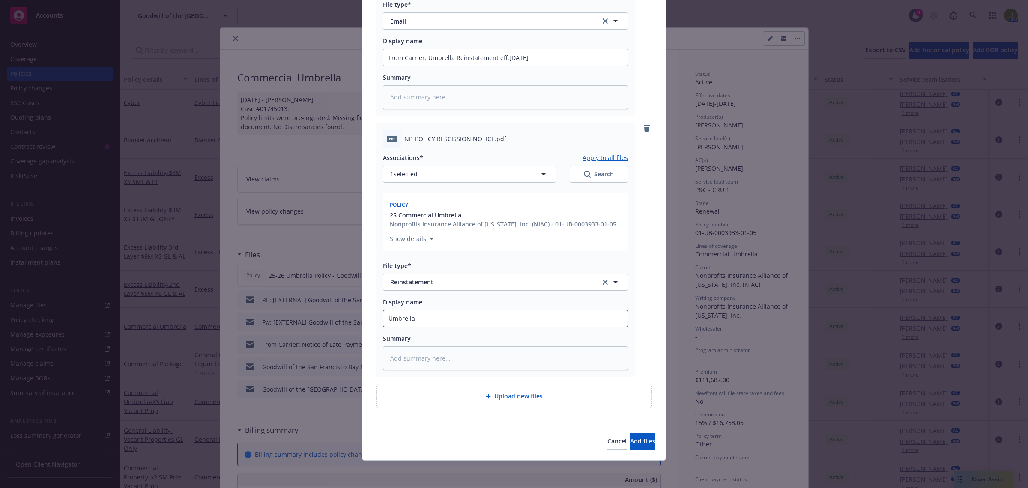
type textarea "x"
type input "Umbrella Reinstatement eff:[DATE]"
click at [630, 446] on button "Add files" at bounding box center [642, 440] width 25 height 17
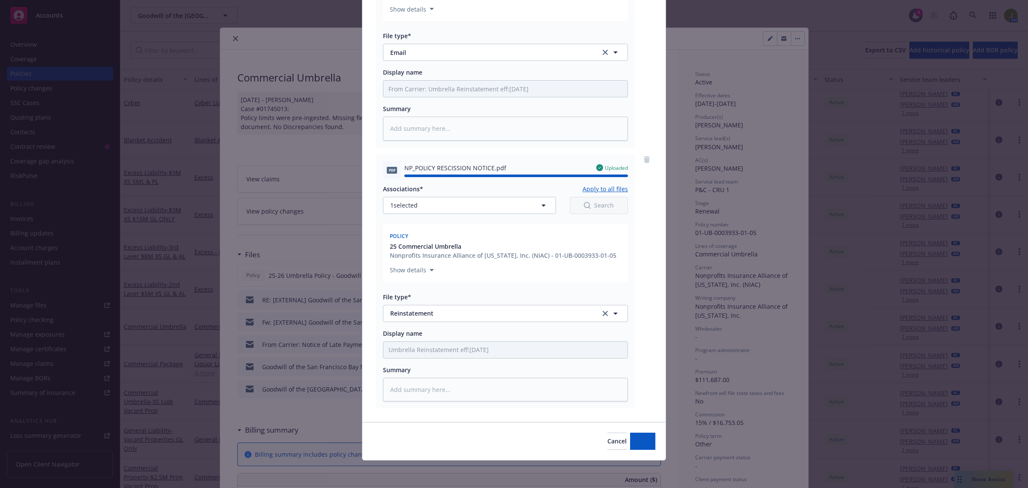
type textarea "x"
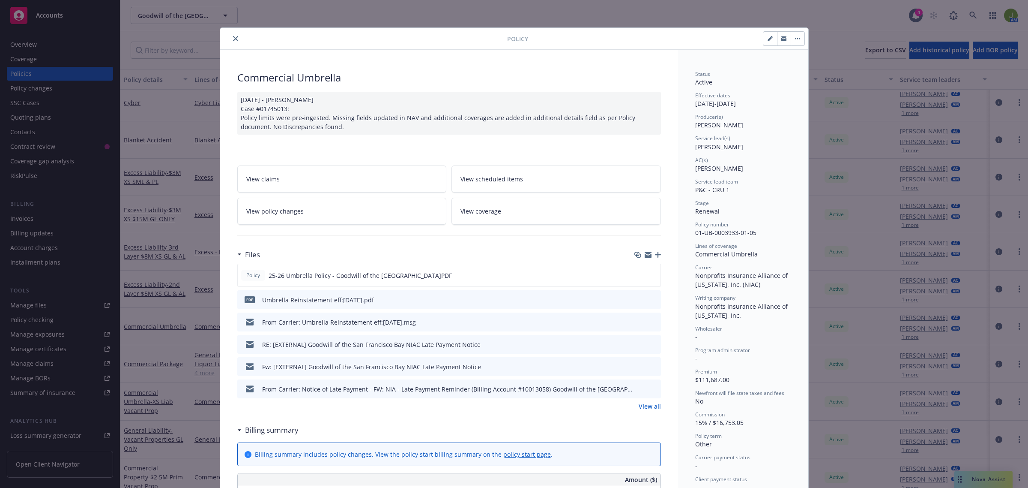
click at [233, 40] on icon "close" at bounding box center [235, 38] width 5 height 5
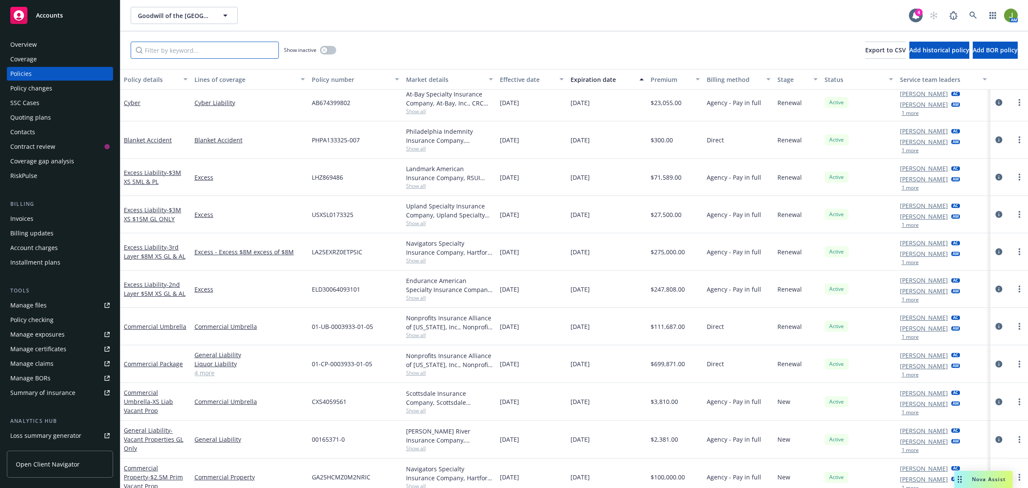
click at [153, 46] on input "Filter by keyword..." at bounding box center [205, 50] width 148 height 17
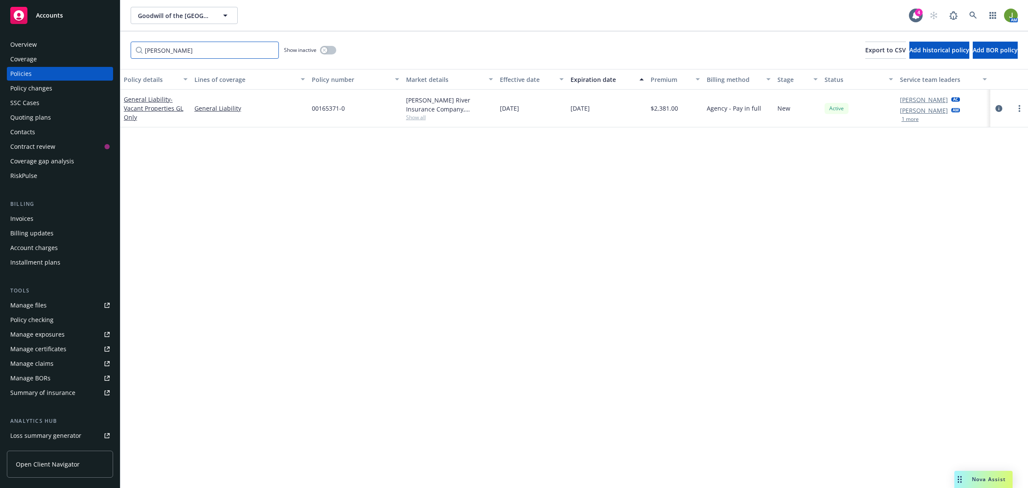
type input "[PERSON_NAME]"
click at [1020, 105] on circle "more" at bounding box center [1020, 106] width 2 height 2
click at [973, 226] on link "Copy logging email" at bounding box center [974, 228] width 101 height 17
click at [1002, 110] on icon "circleInformation" at bounding box center [999, 108] width 7 height 7
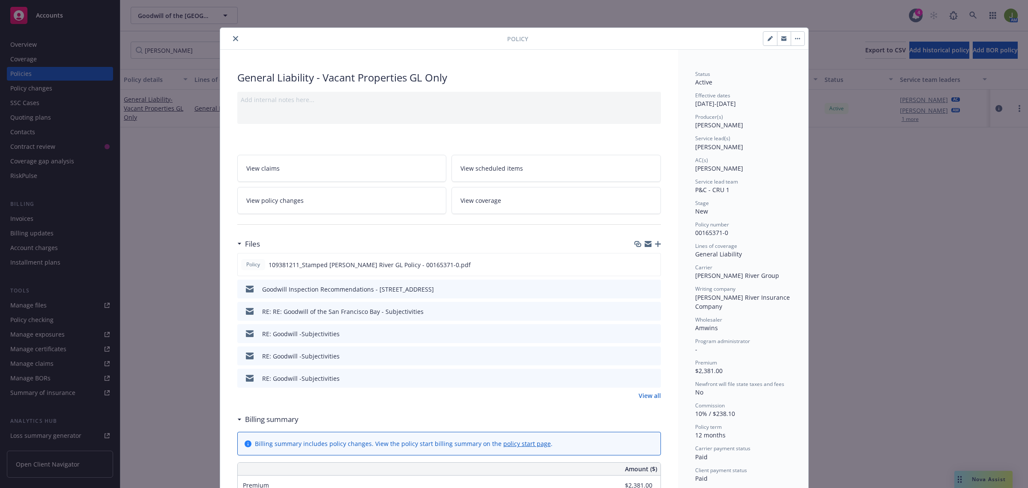
click at [655, 242] on icon "button" at bounding box center [658, 244] width 6 height 6
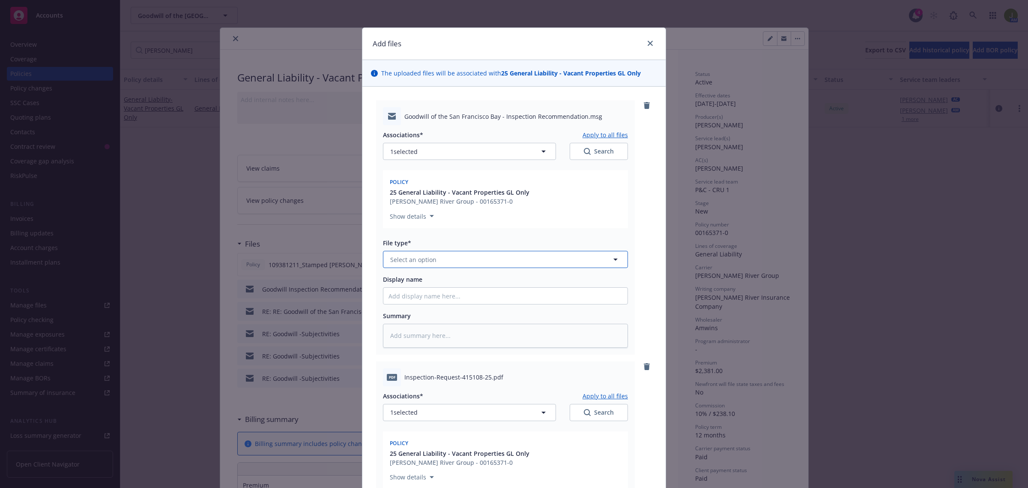
click at [430, 258] on span "Select an option" at bounding box center [413, 259] width 46 height 9
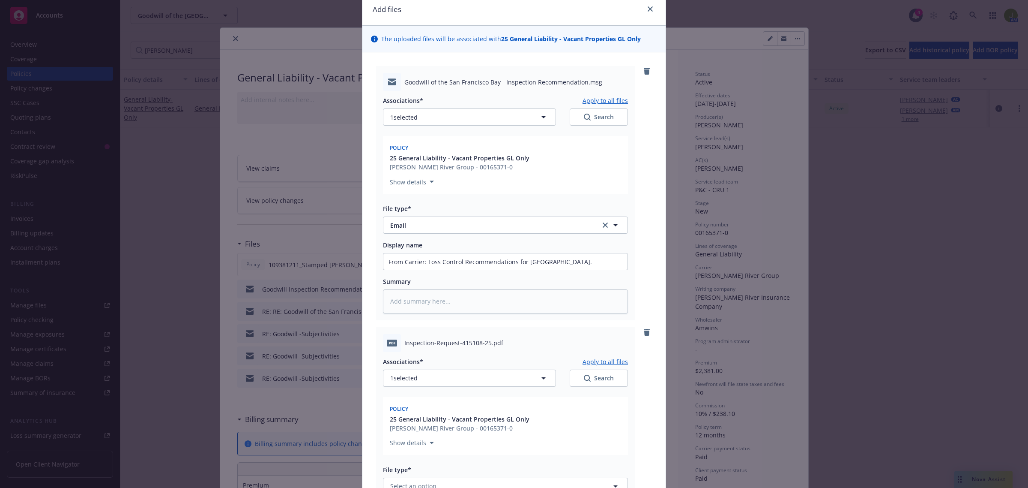
scroll to position [54, 0]
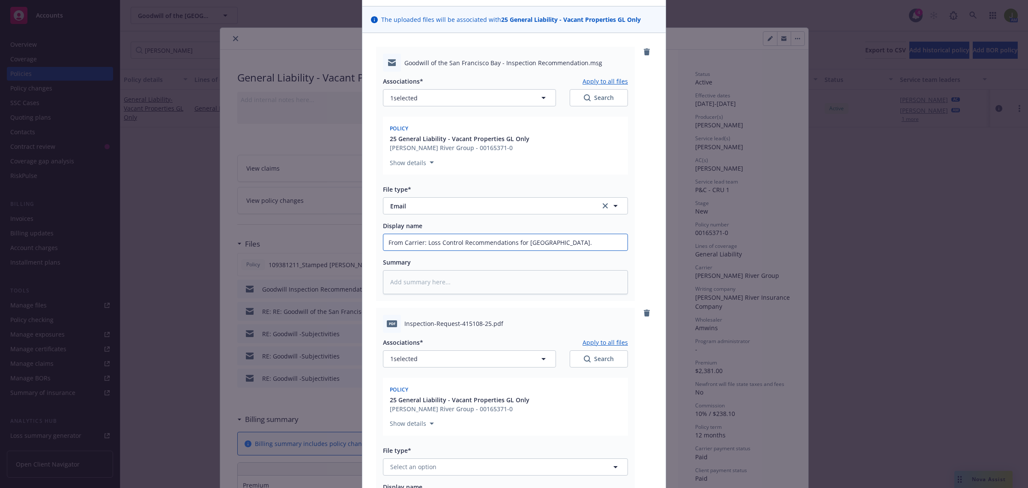
drag, startPoint x: 564, startPoint y: 241, endPoint x: 425, endPoint y: 243, distance: 139.3
click at [425, 243] on input "From Carrier: Loss Control Recommendations for [GEOGRAPHIC_DATA]." at bounding box center [505, 242] width 244 height 16
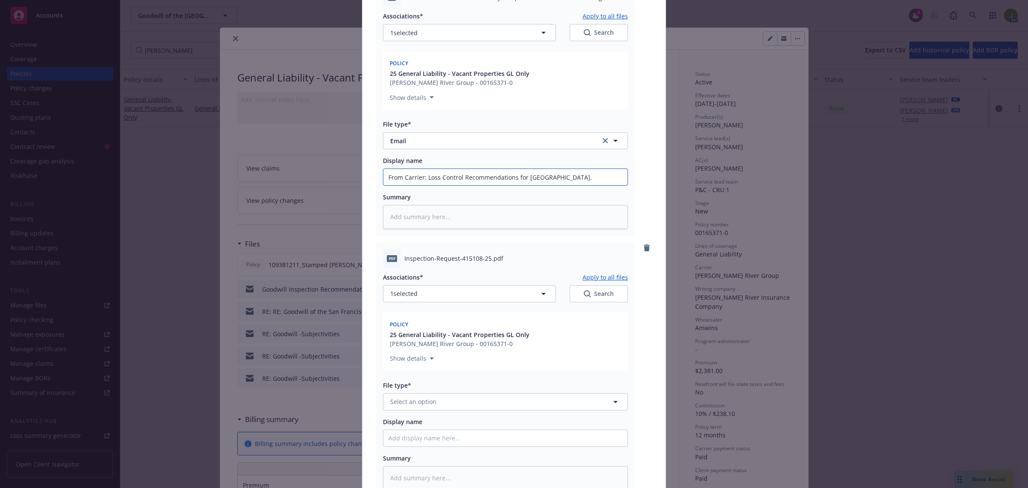
scroll to position [214, 0]
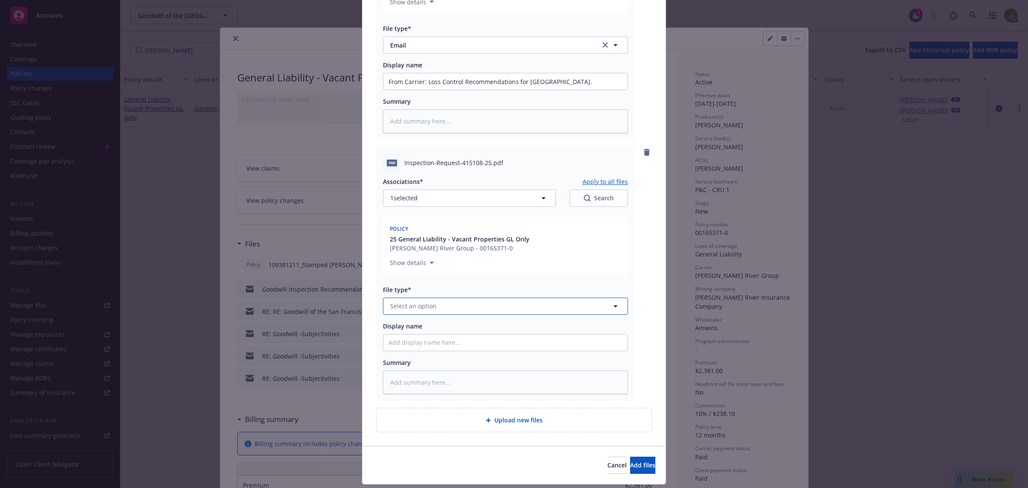
click at [414, 305] on span "Select an option" at bounding box center [413, 305] width 46 height 9
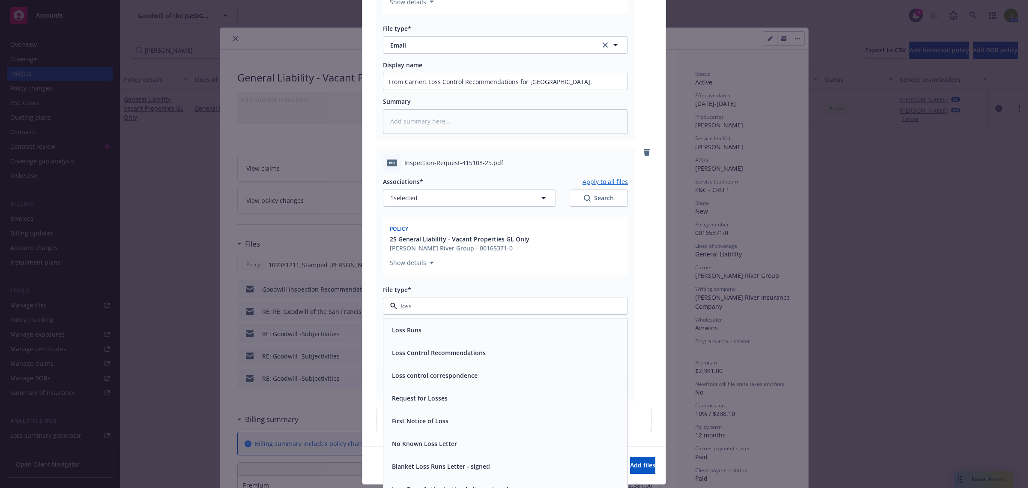
click at [431, 348] on span "Loss Control Recommendations" at bounding box center [439, 351] width 94 height 9
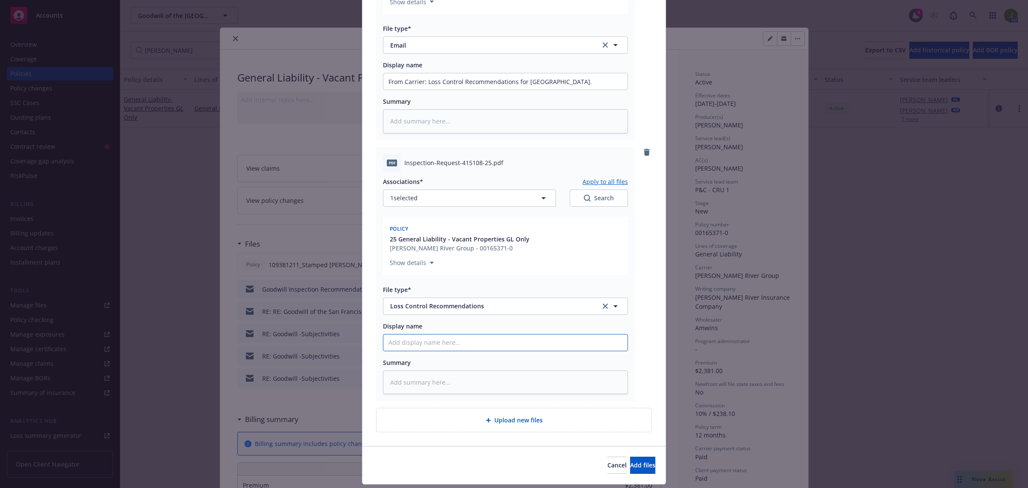
click at [418, 345] on input "Display name" at bounding box center [505, 342] width 244 height 16
paste input "Loss Control Recommendations for [GEOGRAPHIC_DATA]."
click at [630, 470] on button "Add files" at bounding box center [642, 464] width 25 height 17
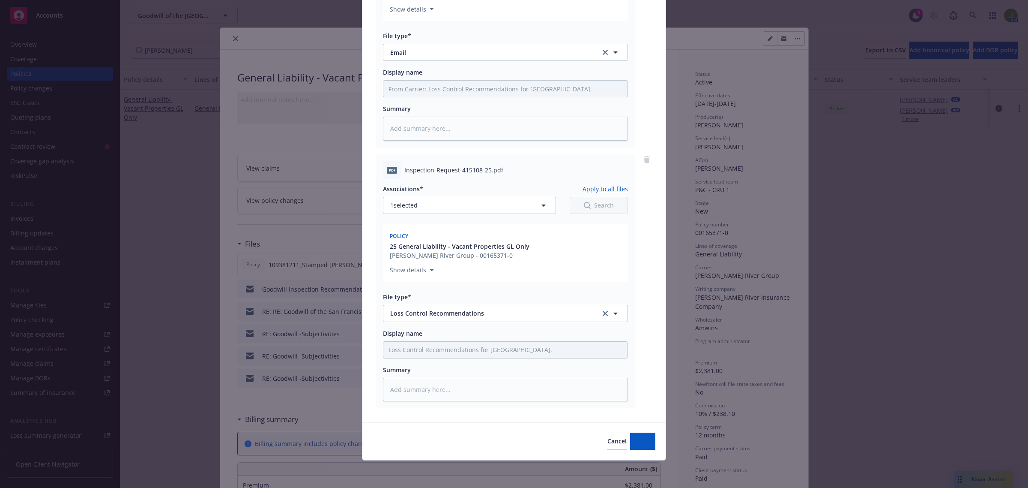
scroll to position [207, 0]
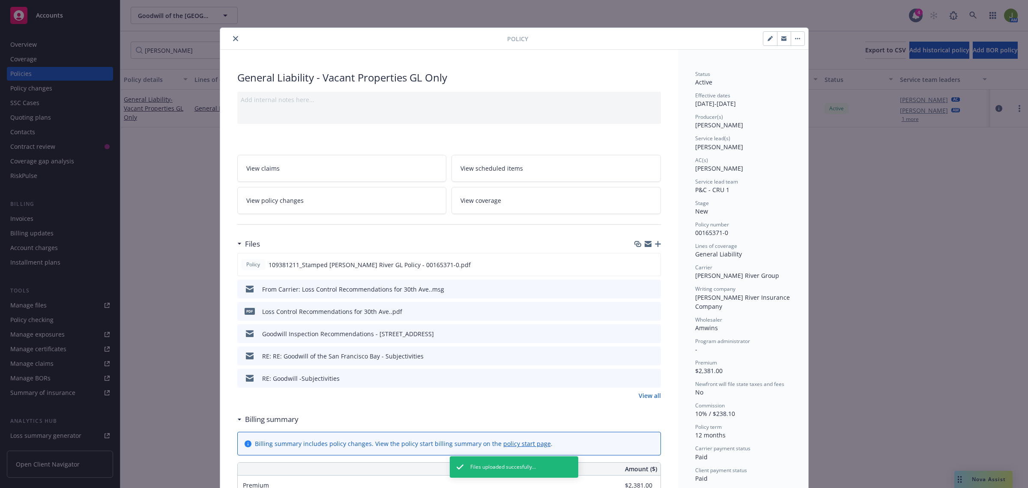
click at [233, 39] on icon "close" at bounding box center [235, 38] width 5 height 5
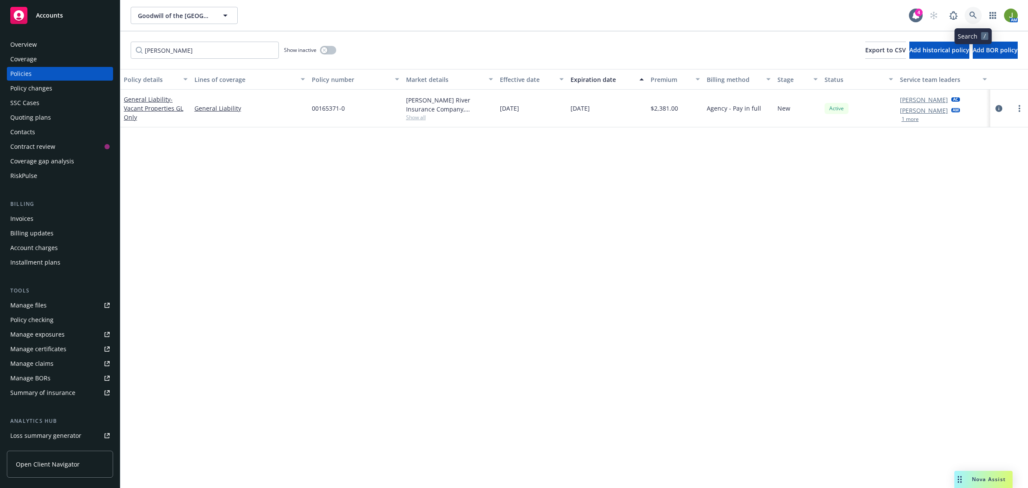
click at [974, 20] on link at bounding box center [973, 15] width 17 height 17
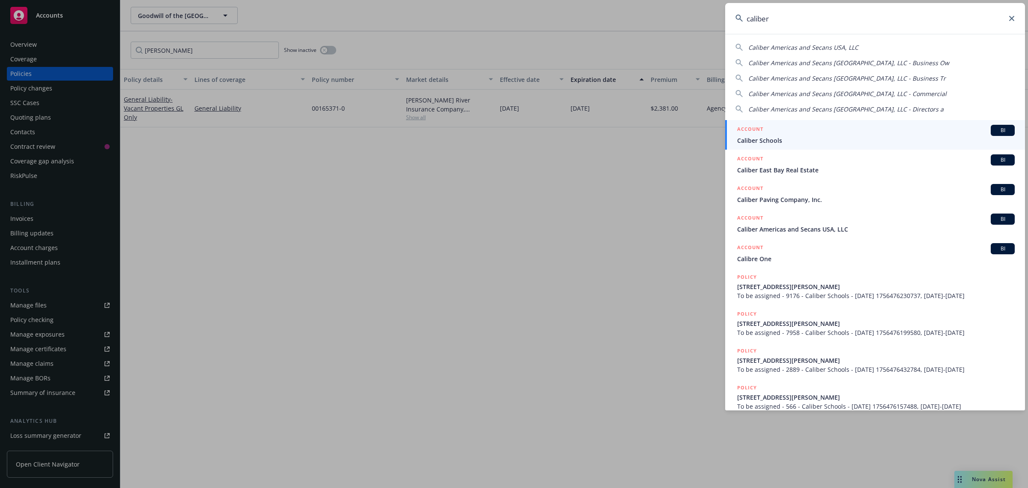
click at [795, 138] on span "Caliber Schools" at bounding box center [876, 140] width 278 height 9
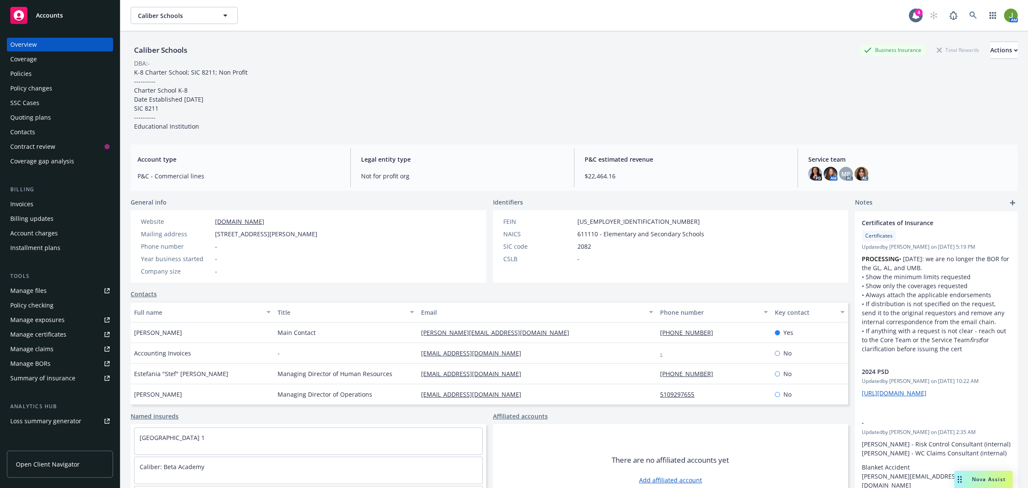
click at [29, 78] on div "Policies" at bounding box center [20, 74] width 21 height 14
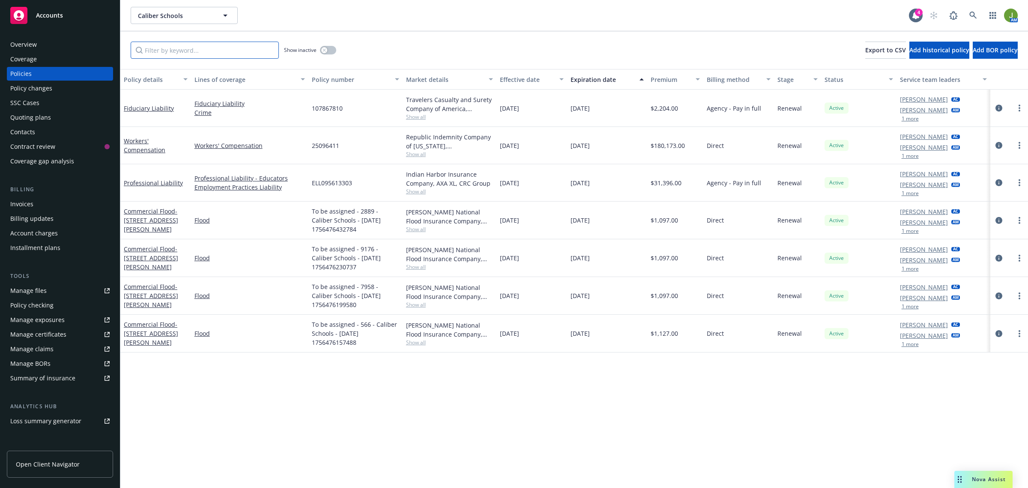
click at [213, 48] on input "Filter by keyword..." at bounding box center [205, 50] width 148 height 17
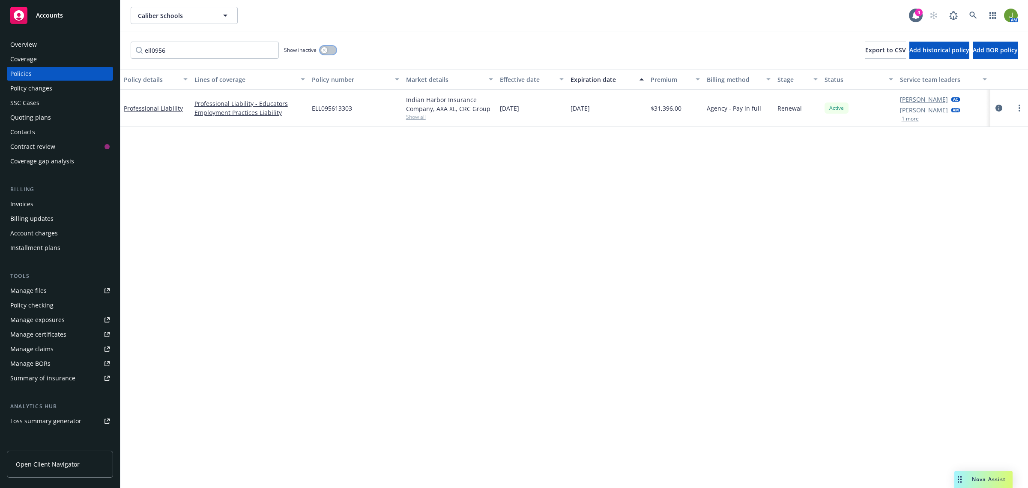
click at [331, 48] on button "button" at bounding box center [328, 50] width 16 height 9
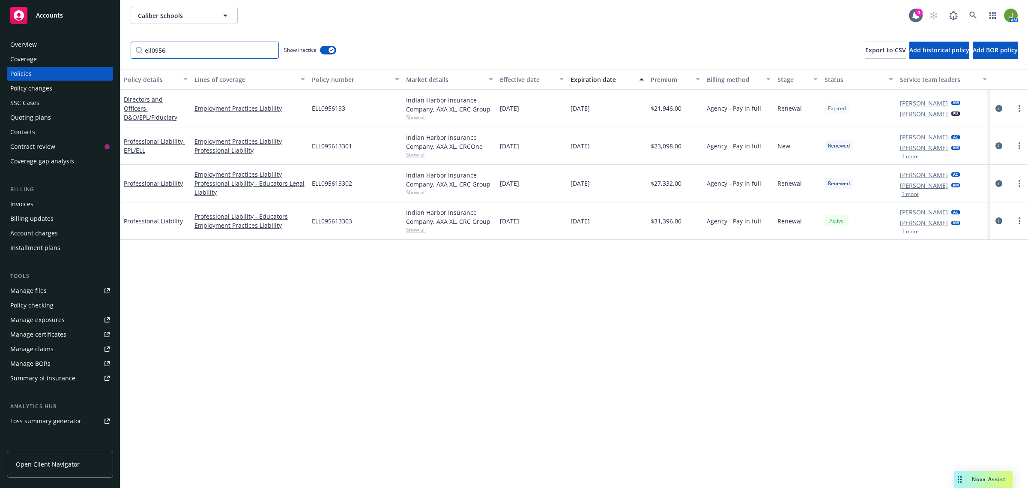
click at [252, 53] on input "ell0956" at bounding box center [205, 50] width 148 height 17
click at [1000, 183] on icon "circleInformation" at bounding box center [999, 183] width 7 height 7
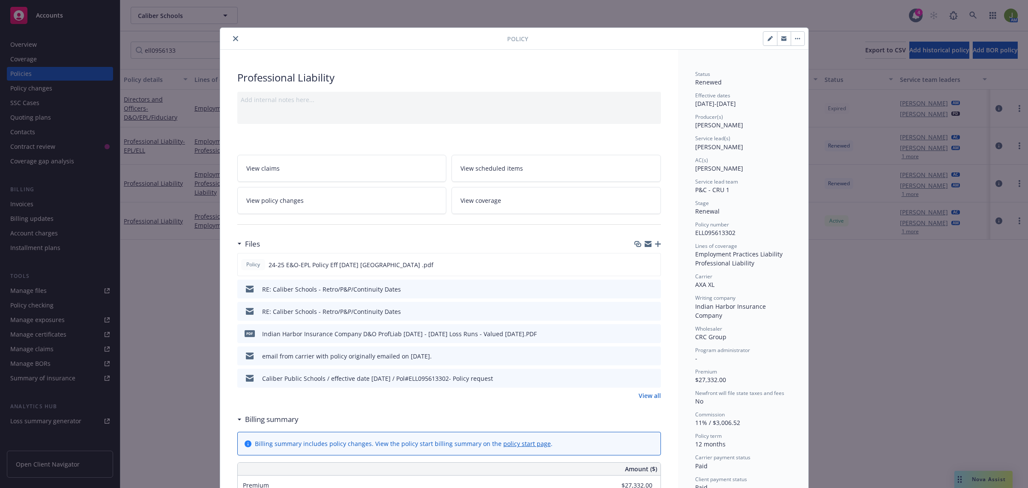
click at [655, 243] on icon "button" at bounding box center [658, 244] width 6 height 6
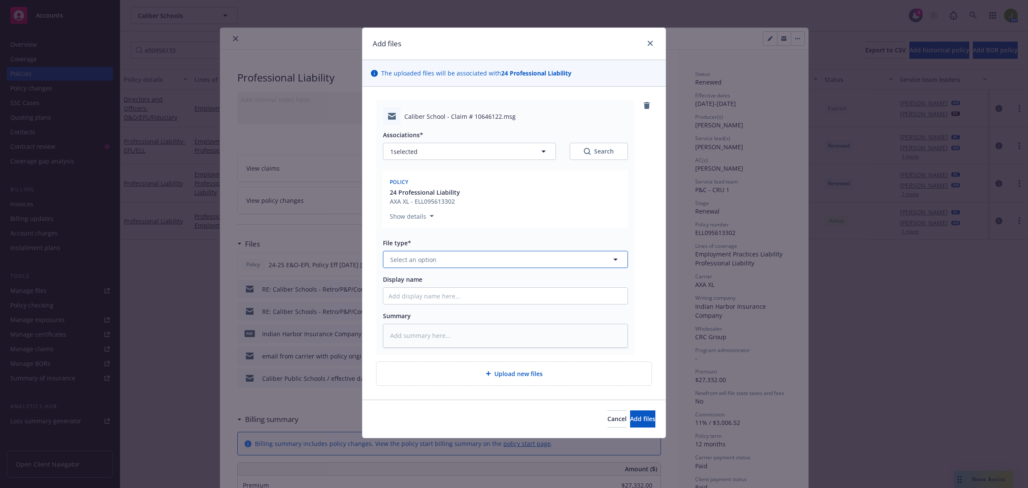
drag, startPoint x: 421, startPoint y: 258, endPoint x: 412, endPoint y: 255, distance: 9.1
click at [420, 257] on span "Select an option" at bounding box center [413, 259] width 46 height 9
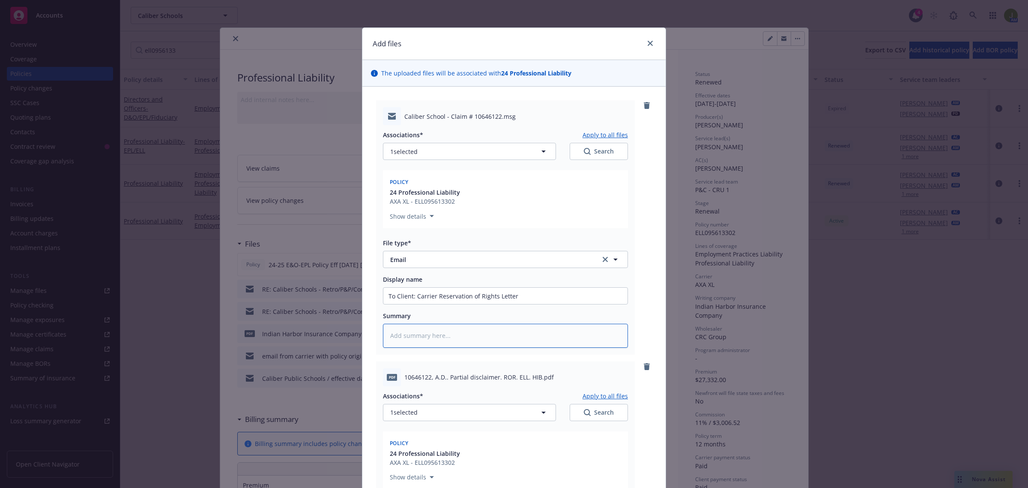
click at [451, 333] on textarea at bounding box center [505, 335] width 245 height 24
paste textarea "Claim # 10646122"
drag, startPoint x: 451, startPoint y: 337, endPoint x: 378, endPoint y: 336, distance: 72.8
click at [378, 336] on div "Caliber School - Claim # 10646122.msg Associations* Apply to all files 1 select…" at bounding box center [505, 227] width 259 height 254
click at [551, 298] on input "To Client: Carrier Reservation of Rights Letter" at bounding box center [505, 295] width 244 height 16
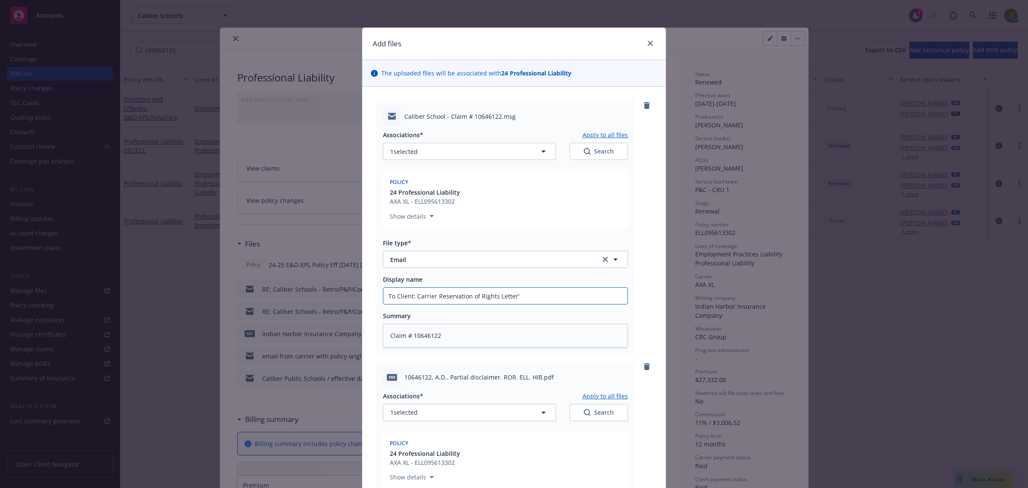
paste input "Claim # 10646122"
drag, startPoint x: 466, startPoint y: 341, endPoint x: 335, endPoint y: 337, distance: 131.6
click at [336, 337] on div "Add files The uploaded files will be associated with 24 Professional Liability …" at bounding box center [514, 244] width 1028 height 488
drag, startPoint x: 572, startPoint y: 296, endPoint x: 412, endPoint y: 299, distance: 160.3
click at [412, 299] on input "To Client: Carrier Reservation of Rights Letter; Claim # 10646122" at bounding box center [505, 295] width 244 height 16
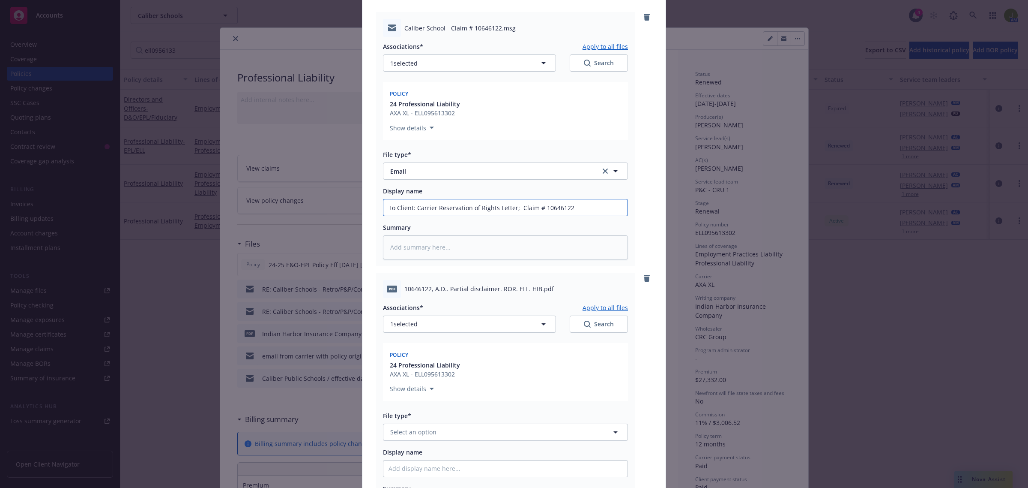
scroll to position [107, 0]
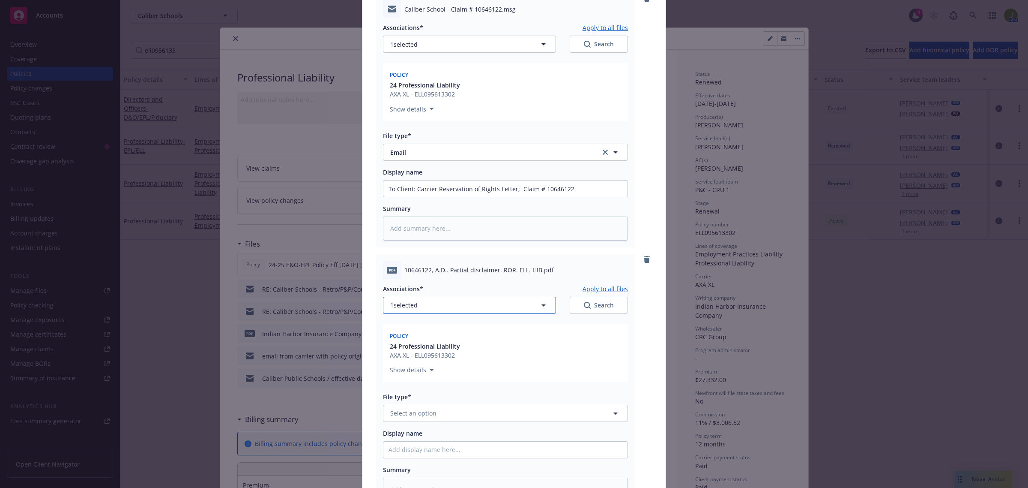
click at [433, 304] on button "1 selected" at bounding box center [469, 304] width 173 height 17
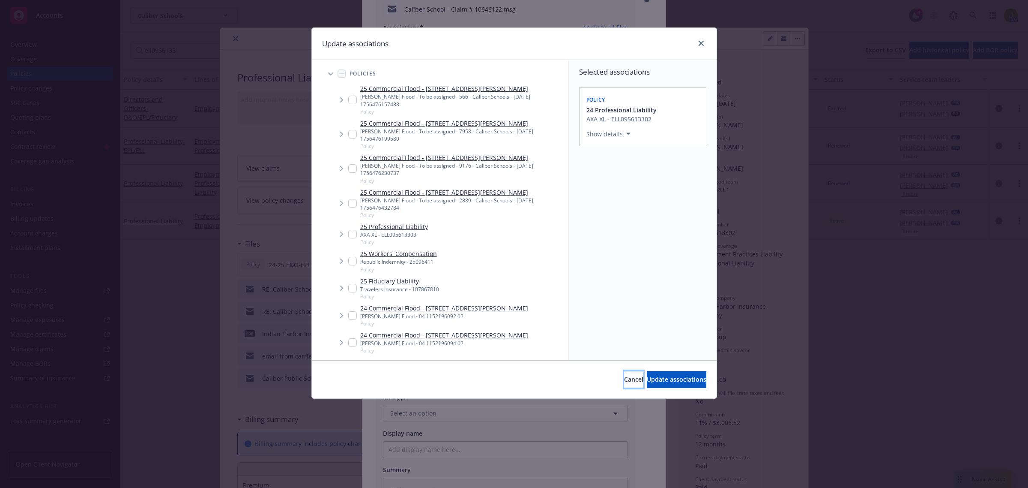
click at [624, 376] on button "Cancel" at bounding box center [633, 379] width 19 height 17
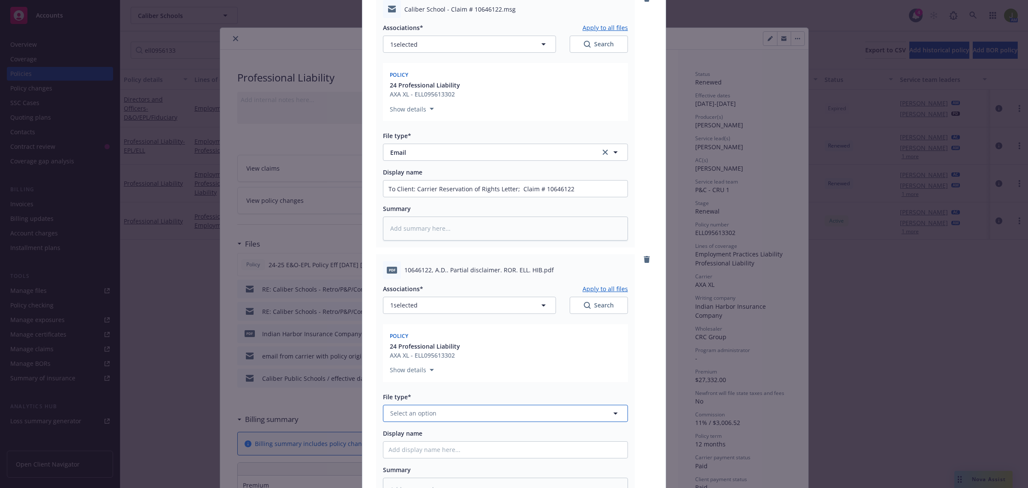
click at [419, 412] on span "Select an option" at bounding box center [413, 412] width 46 height 9
paste input "Carrier Reservation of Rights Letter; Claim # 10646122"
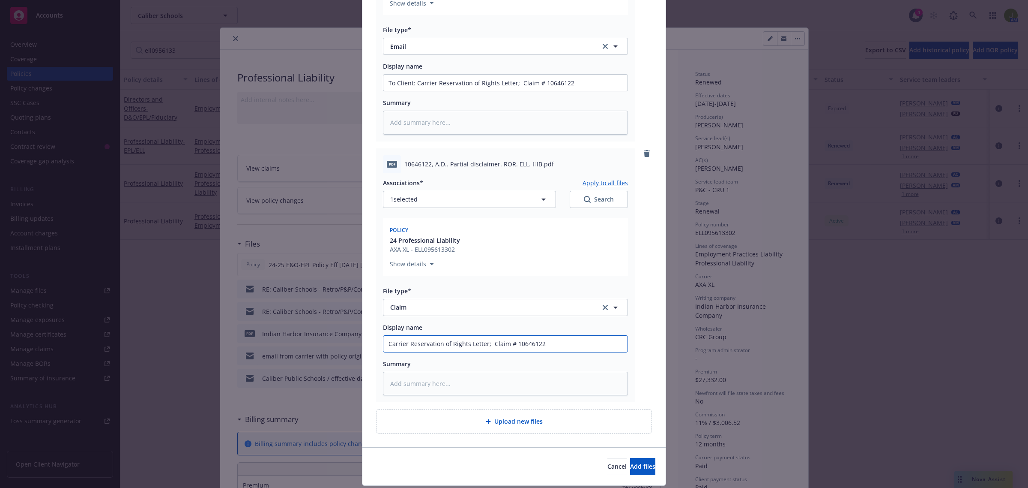
scroll to position [214, 0]
drag, startPoint x: 464, startPoint y: 129, endPoint x: 462, endPoint y: 136, distance: 7.1
click at [463, 129] on textarea at bounding box center [505, 121] width 245 height 24
click at [481, 383] on textarea at bounding box center [505, 382] width 245 height 24
paste textarea "Claimant: A.D. (a minor)"
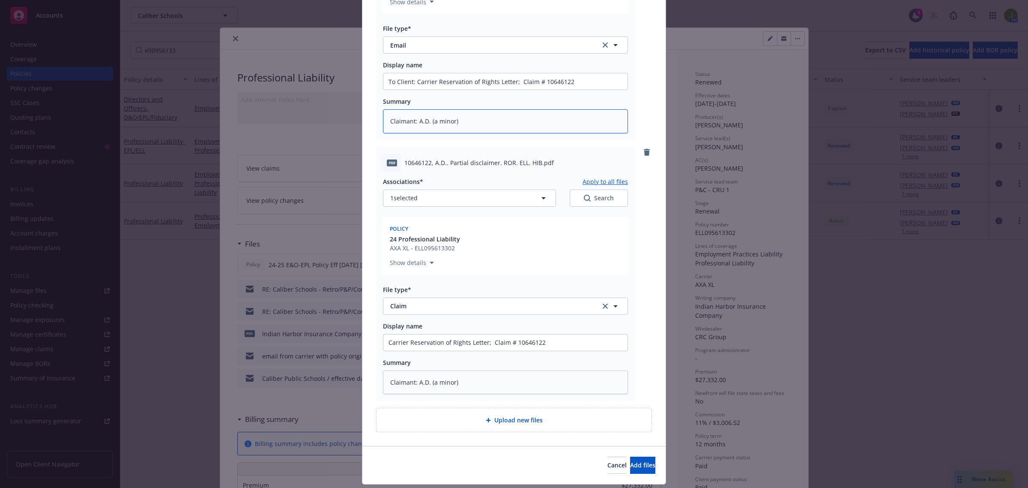
click at [475, 123] on textarea "Claimant: A.D. (a minor)" at bounding box center [505, 121] width 245 height 24
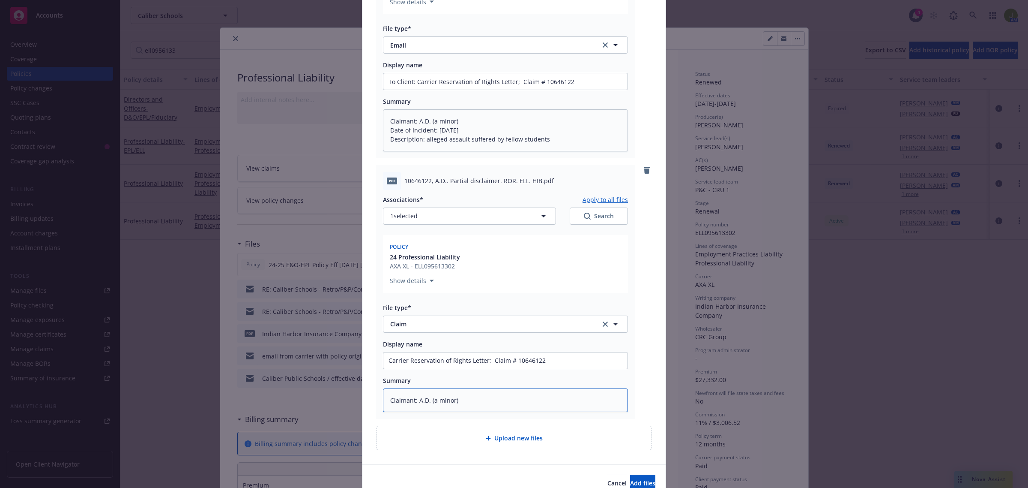
drag, startPoint x: 473, startPoint y: 402, endPoint x: 368, endPoint y: 395, distance: 105.2
click at [368, 395] on div "Caliber School - Claim # 10646122.msg Associations* Apply to all files 1 select…" at bounding box center [513, 167] width 303 height 591
paste textarea "Date of Incident: [DATE] Description: alleged assault suffered by fellow studen…"
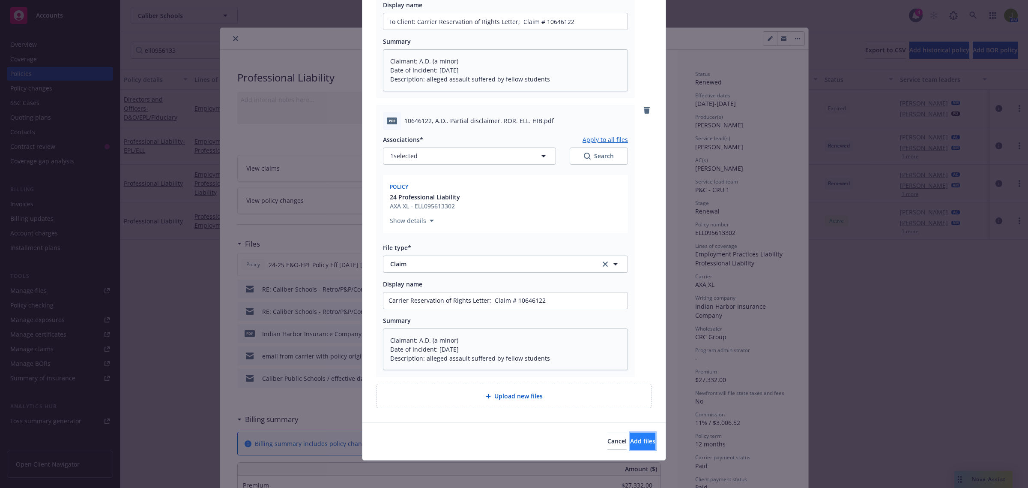
click at [635, 441] on span "Add files" at bounding box center [642, 441] width 25 height 8
